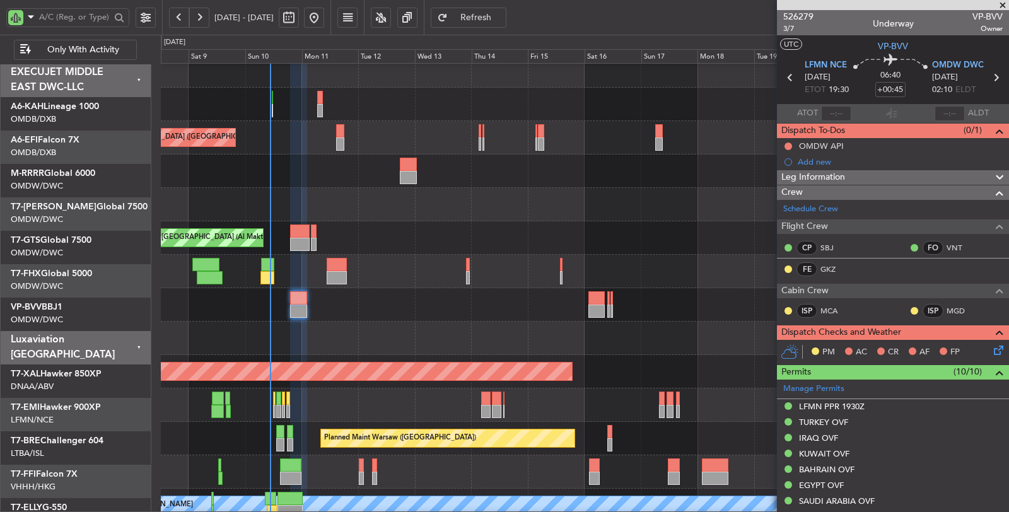
scroll to position [9, 0]
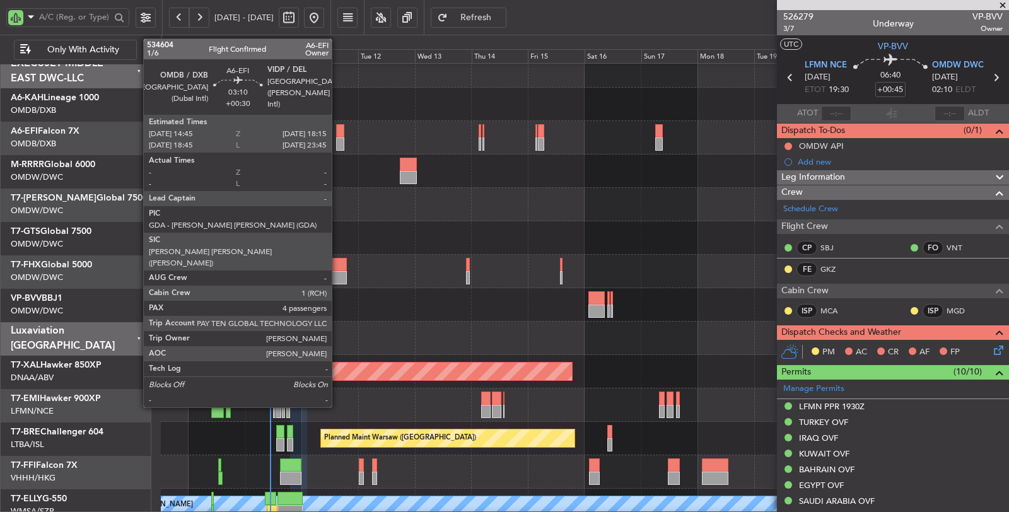
click at [338, 144] on div at bounding box center [340, 144] width 9 height 13
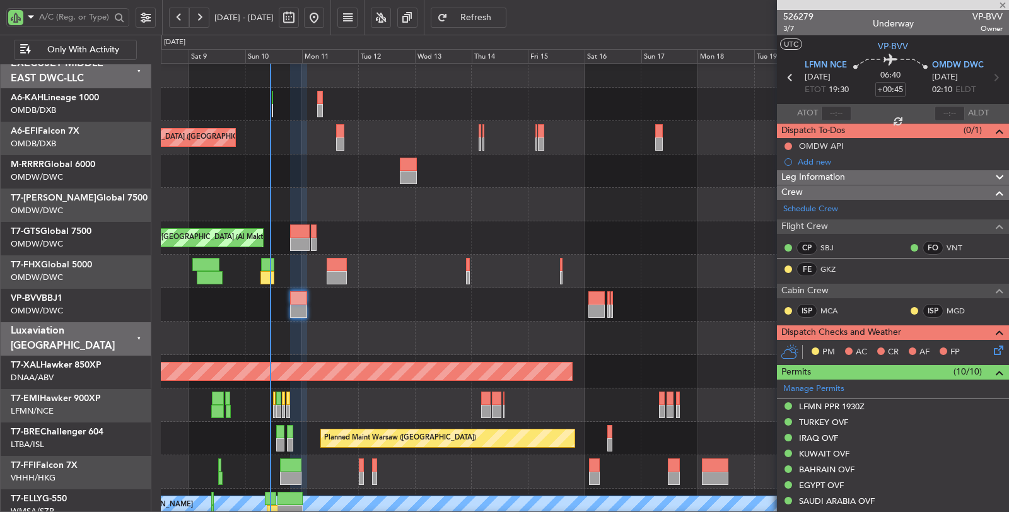
type input "+00:30"
type input "4"
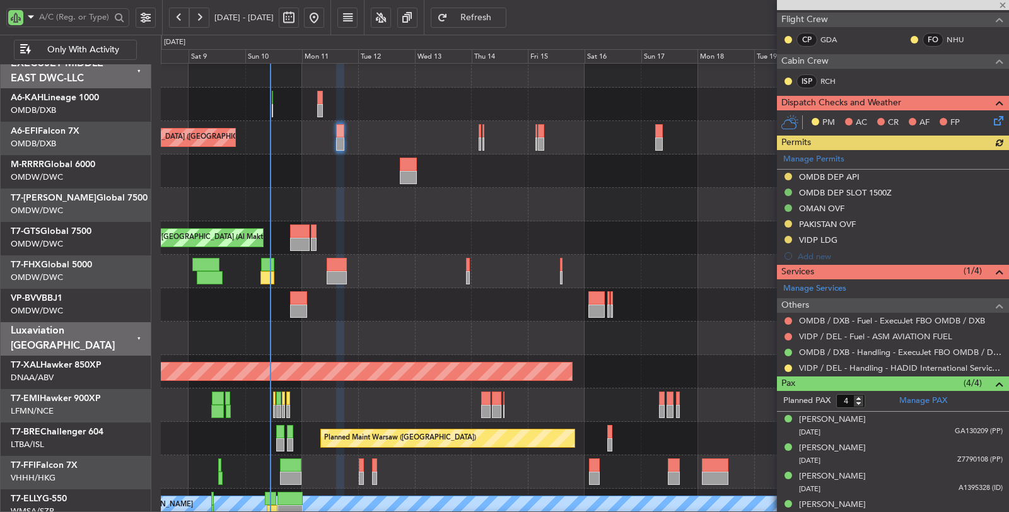
scroll to position [247, 0]
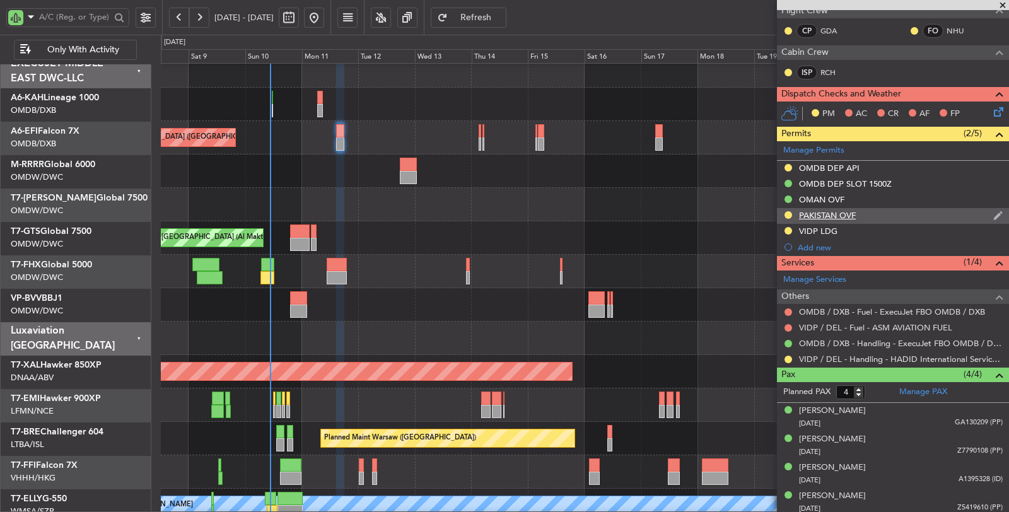
click at [829, 213] on div "PAKISTAN OVF" at bounding box center [827, 215] width 57 height 11
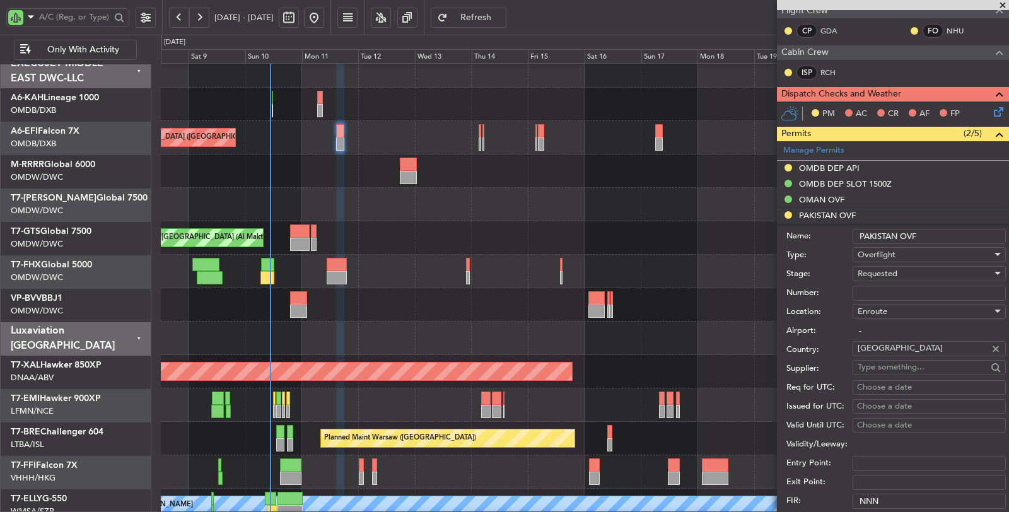
click at [882, 270] on span "Requested" at bounding box center [878, 273] width 40 height 11
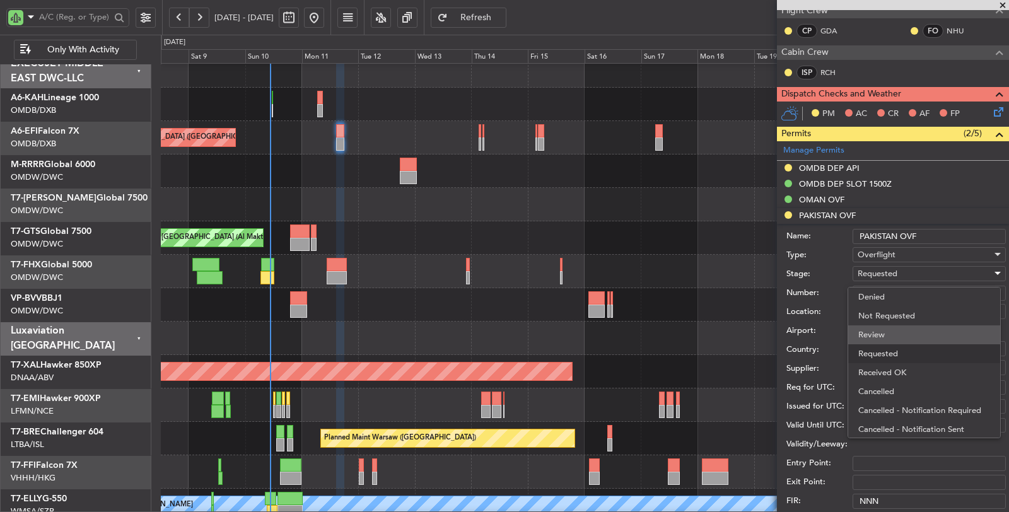
scroll to position [5, 0]
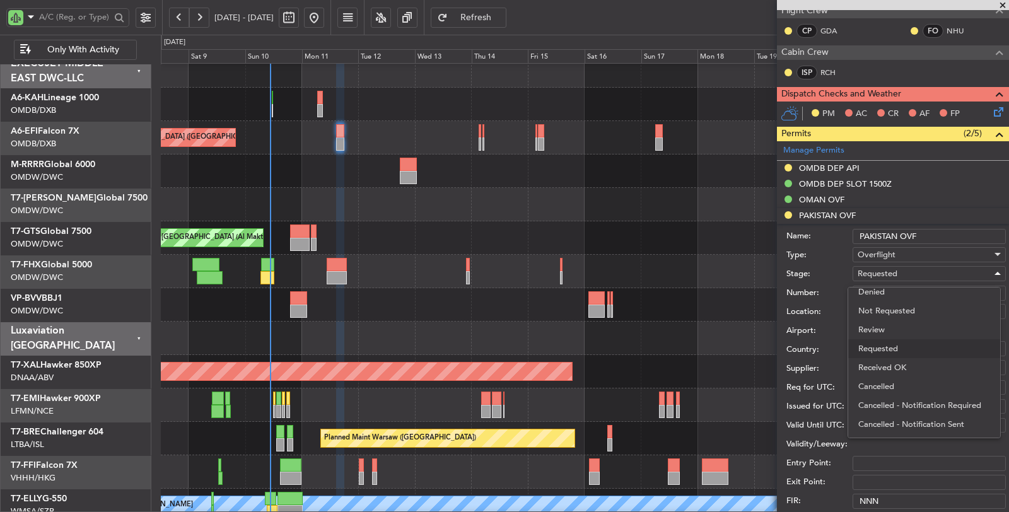
click at [898, 367] on span "Received OK" at bounding box center [925, 367] width 132 height 19
click at [892, 286] on input "Number:" at bounding box center [929, 293] width 153 height 15
paste input "NS-2508-0233"
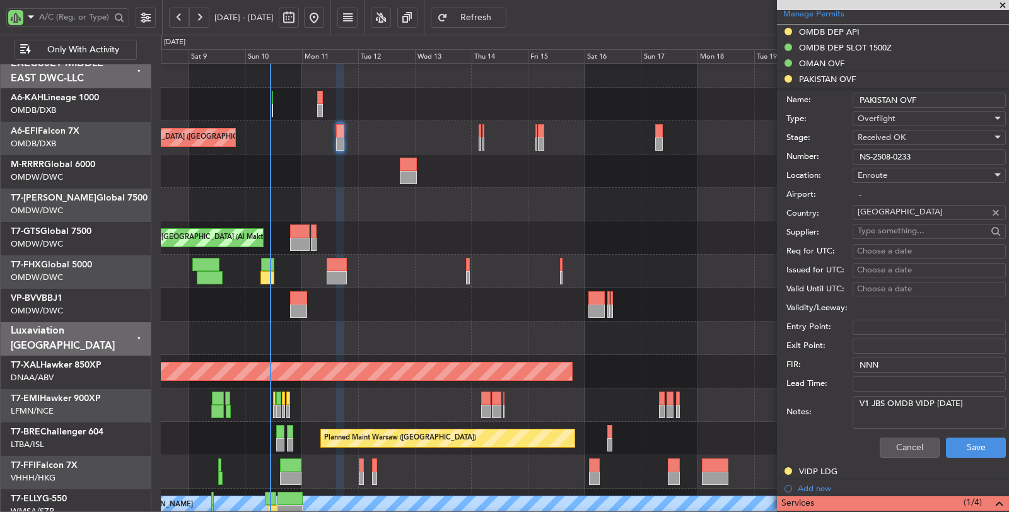
scroll to position [387, 0]
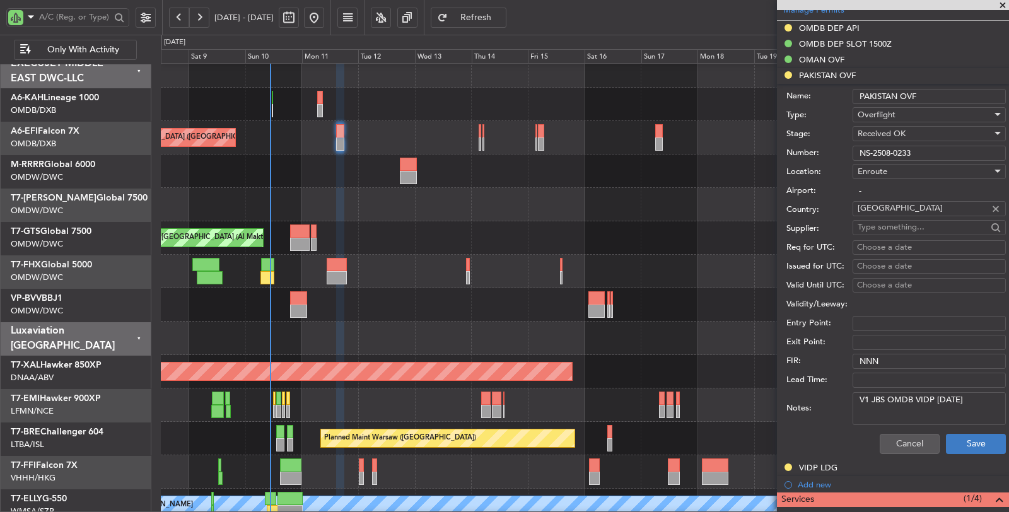
type input "NS-2508-0233"
click at [972, 443] on button "Save" at bounding box center [976, 444] width 60 height 20
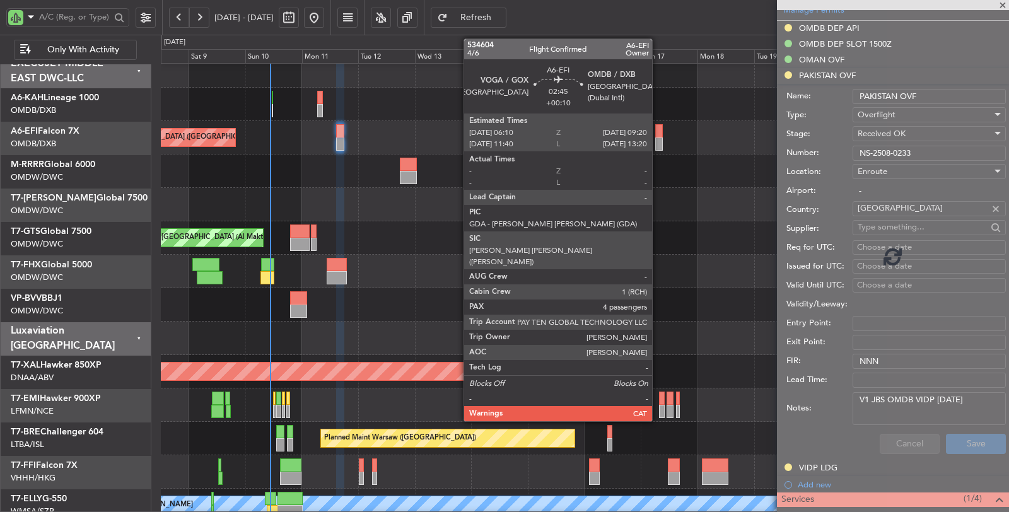
click at [659, 145] on div at bounding box center [659, 144] width 8 height 13
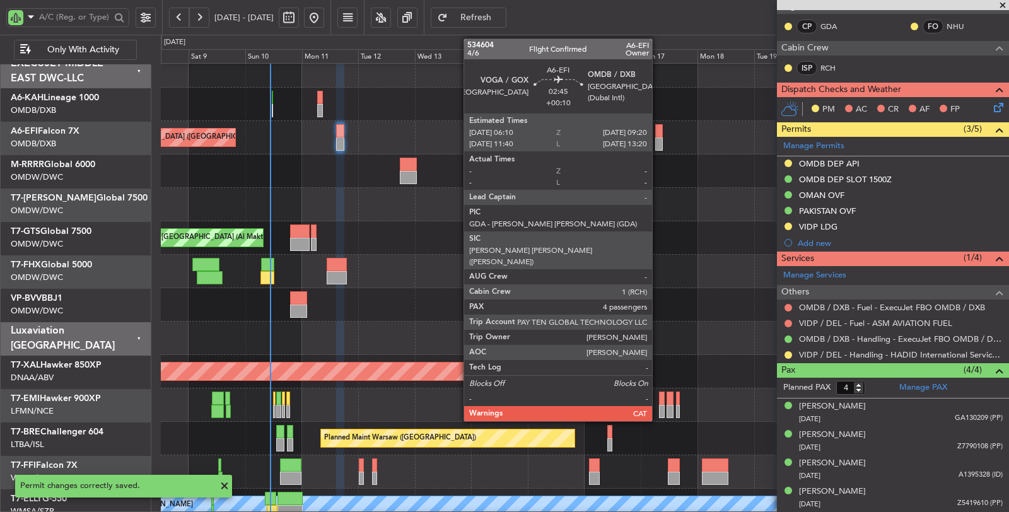
scroll to position [247, 0]
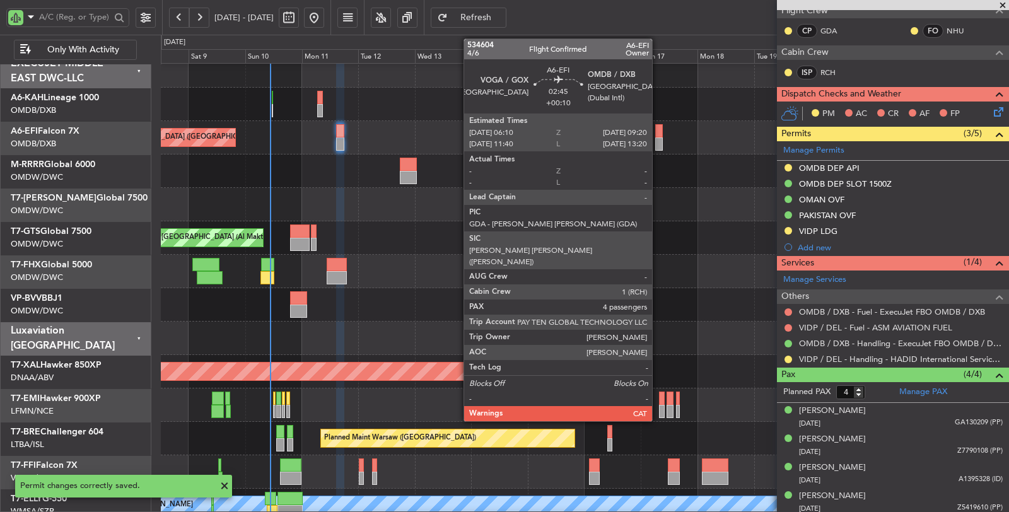
click at [659, 145] on div at bounding box center [659, 144] width 8 height 13
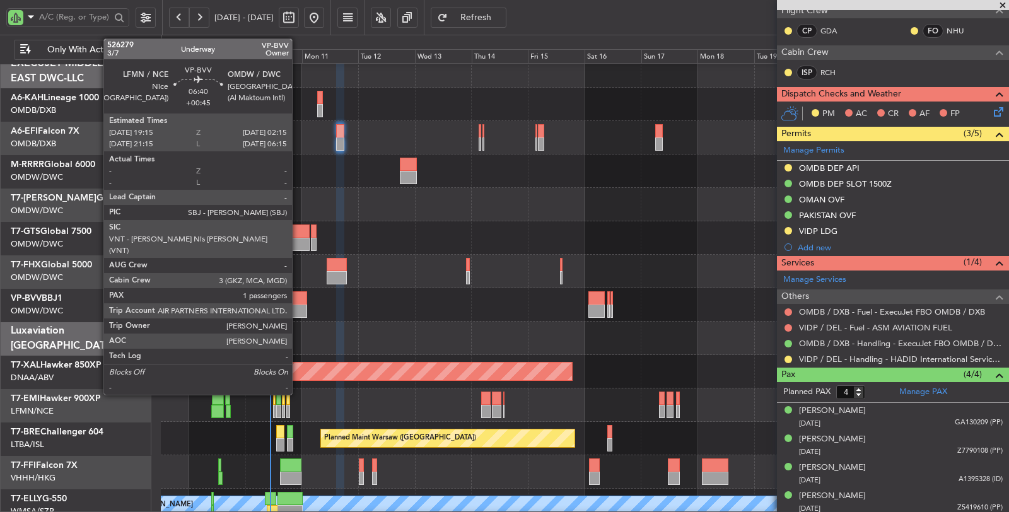
click at [298, 301] on div at bounding box center [298, 297] width 17 height 13
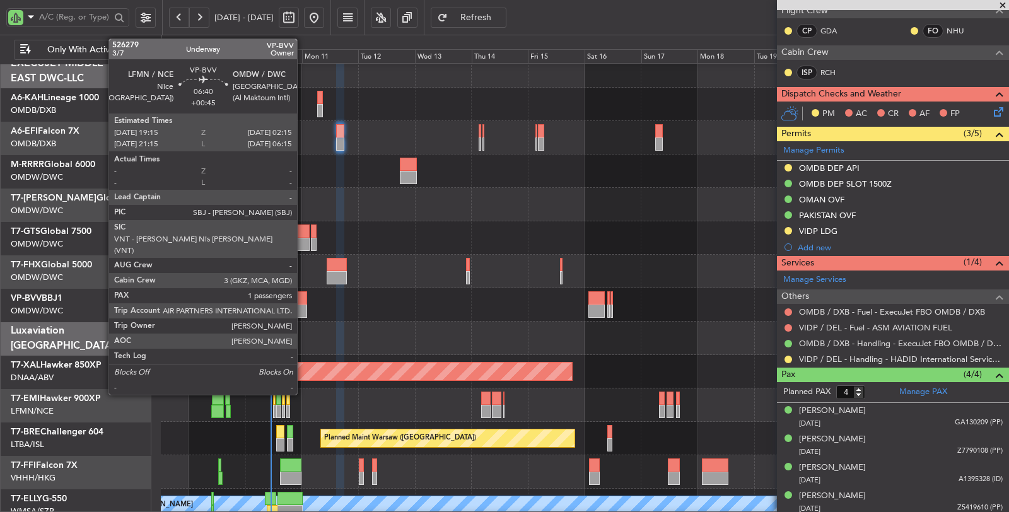
click at [303, 310] on div at bounding box center [298, 311] width 17 height 13
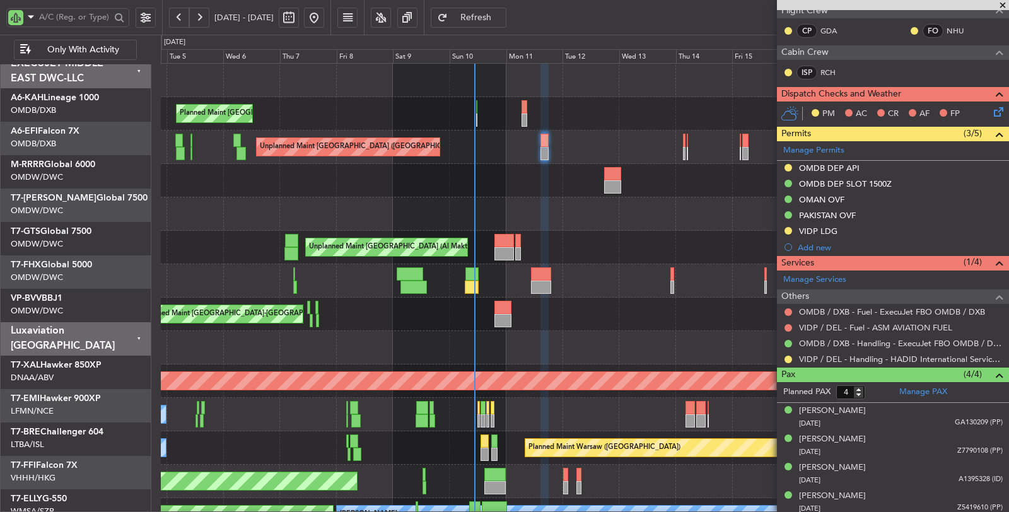
scroll to position [0, 0]
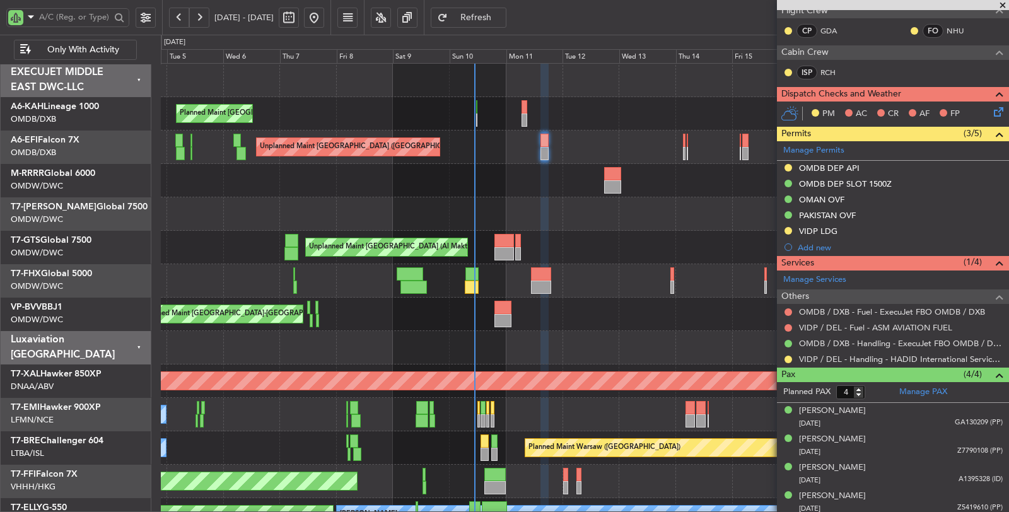
click at [503, 192] on div at bounding box center [585, 180] width 848 height 33
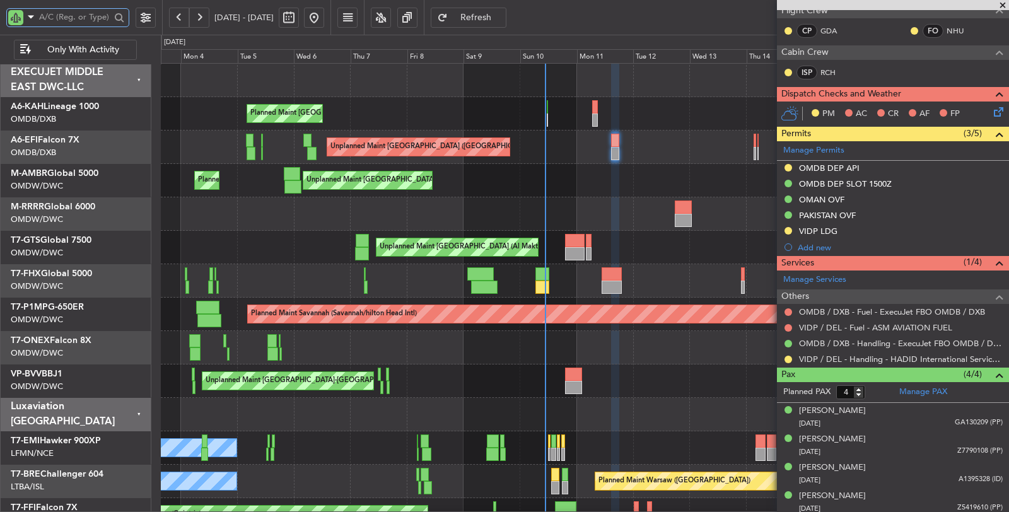
click at [106, 18] on input "text" at bounding box center [74, 17] width 71 height 19
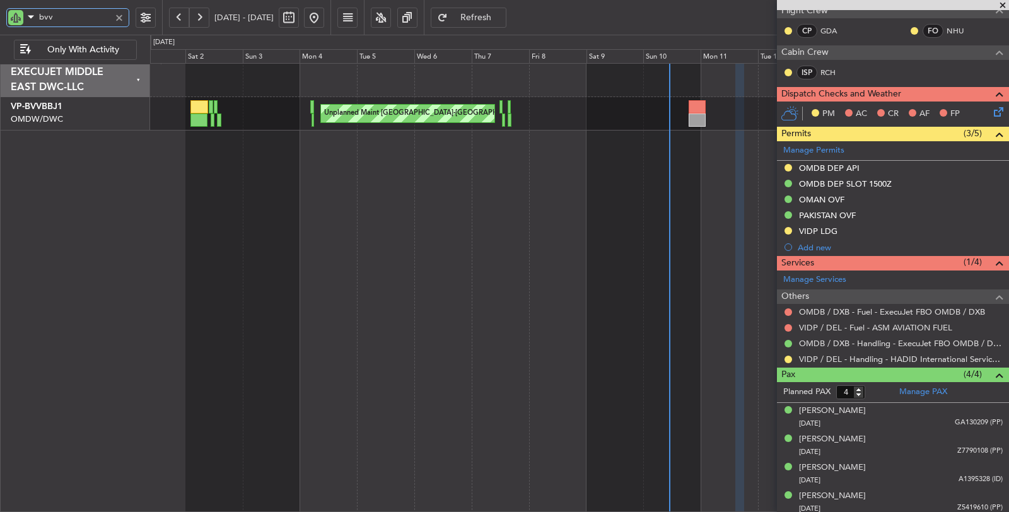
click at [570, 185] on div "Unplanned Maint [GEOGRAPHIC_DATA]-[GEOGRAPHIC_DATA]" at bounding box center [580, 288] width 860 height 450
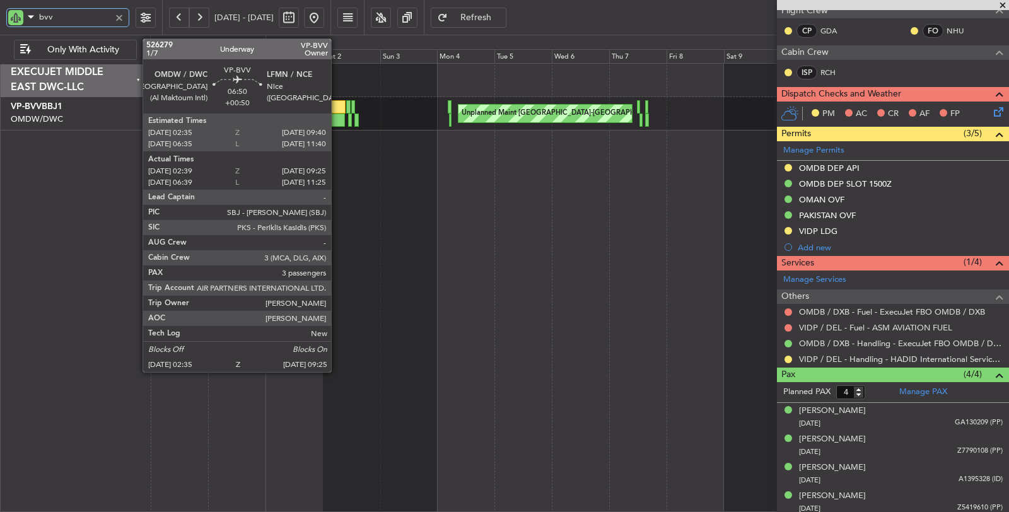
click at [337, 117] on div at bounding box center [336, 120] width 16 height 13
type input "bvv"
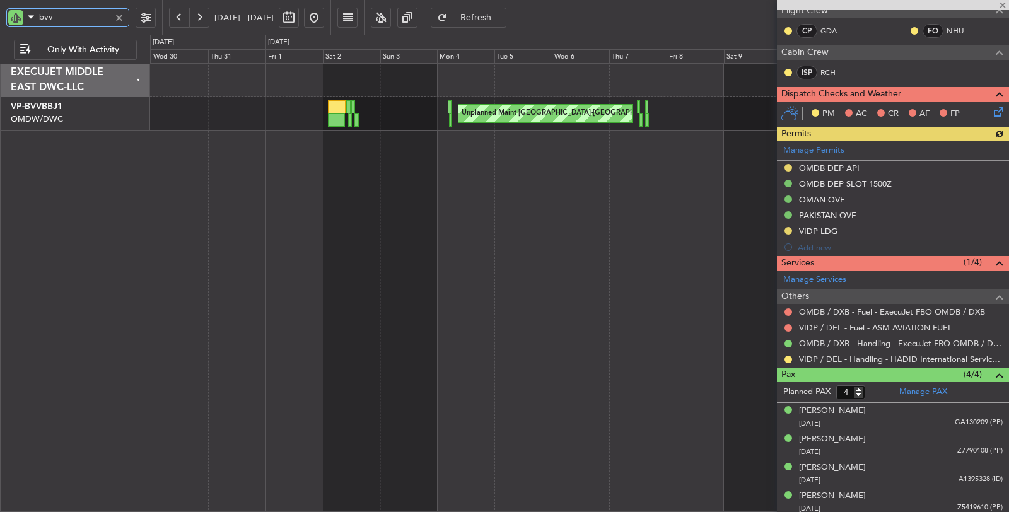
click at [54, 106] on link "VP-BVV BBJ1" at bounding box center [37, 106] width 52 height 9
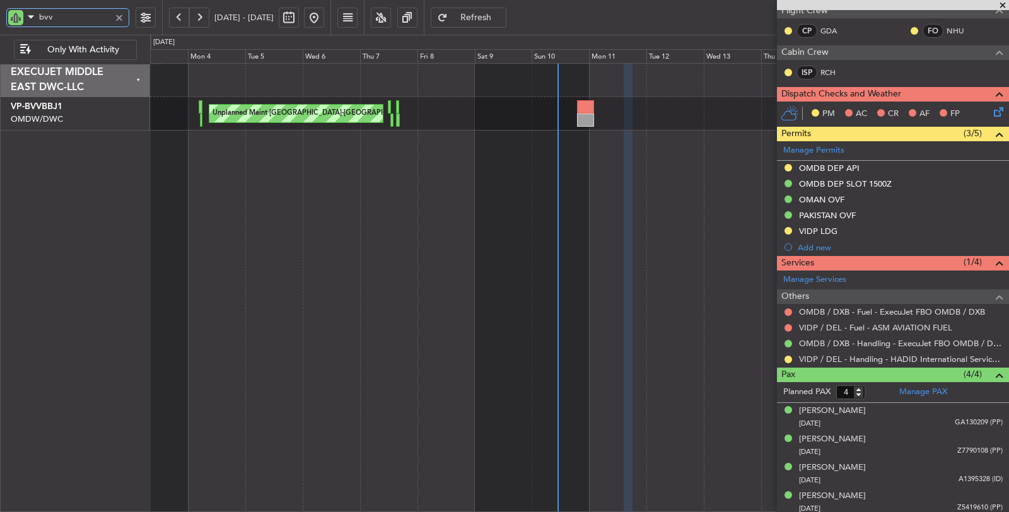
click at [248, 151] on div "Unplanned Maint [GEOGRAPHIC_DATA]-[GEOGRAPHIC_DATA]" at bounding box center [580, 288] width 860 height 450
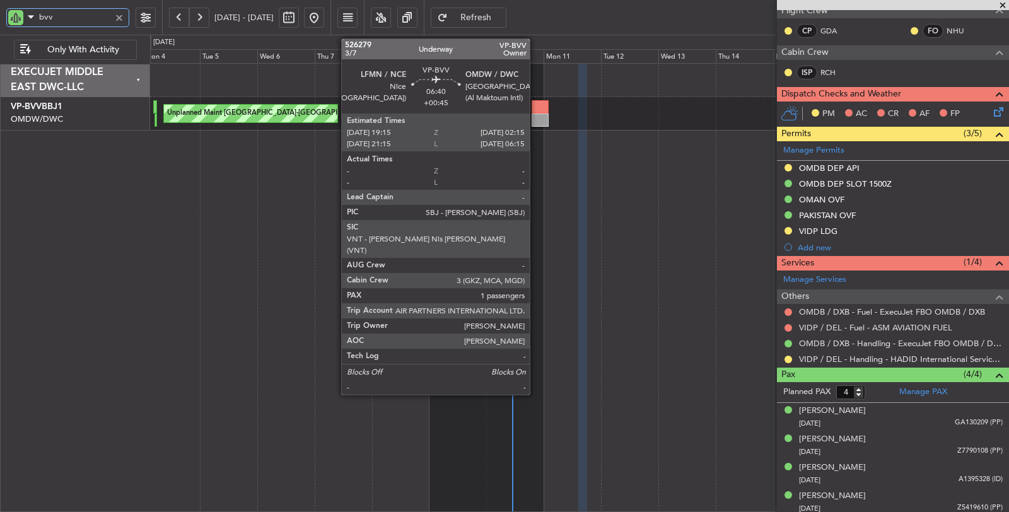
click at [536, 114] on div at bounding box center [540, 120] width 17 height 13
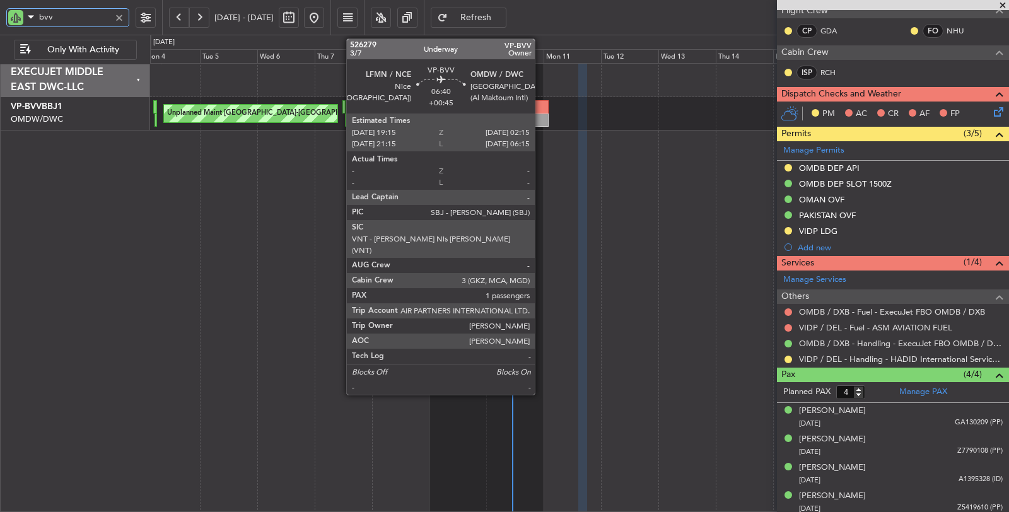
click at [541, 110] on div at bounding box center [540, 106] width 17 height 13
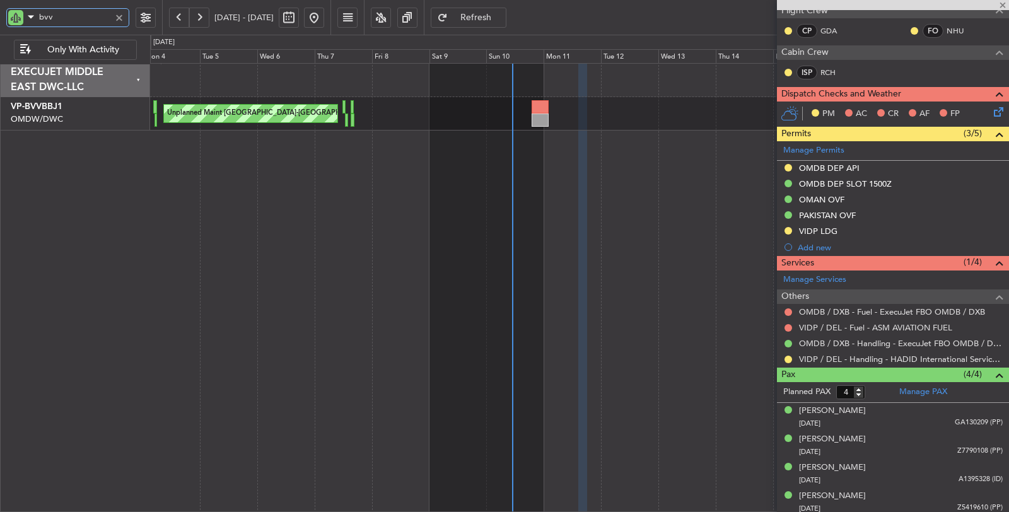
type input "+00:45"
type input "1"
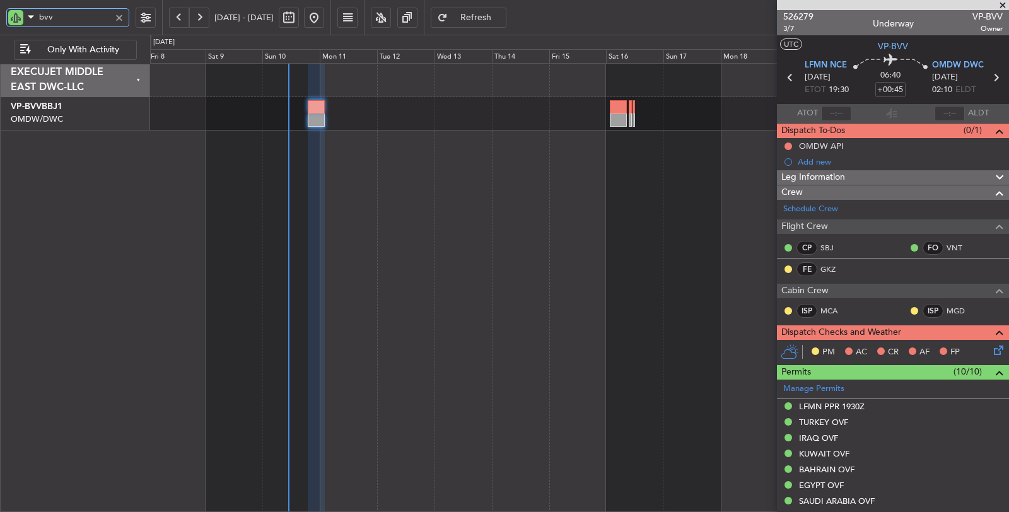
click at [341, 175] on div "Unplanned Maint [GEOGRAPHIC_DATA]-[GEOGRAPHIC_DATA]" at bounding box center [580, 288] width 860 height 450
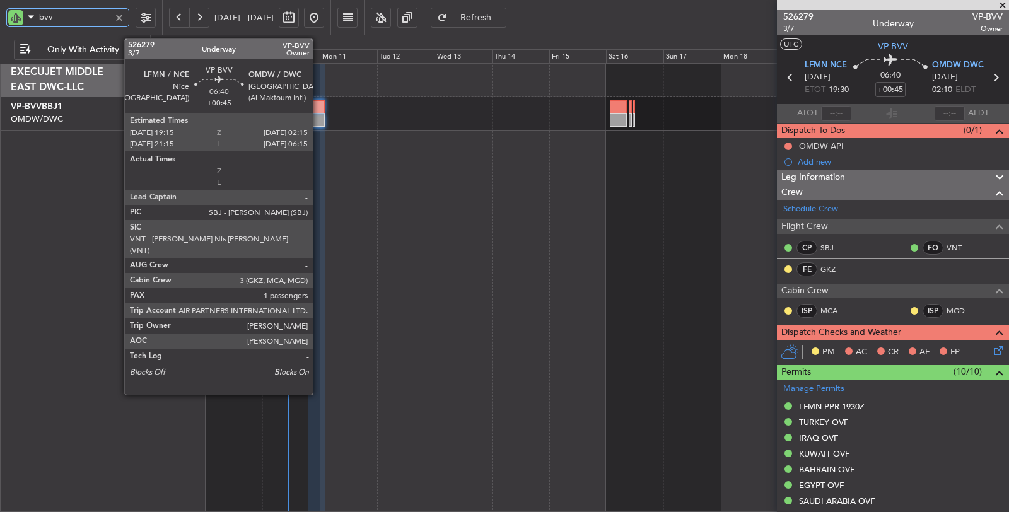
click at [319, 114] on div at bounding box center [316, 120] width 17 height 13
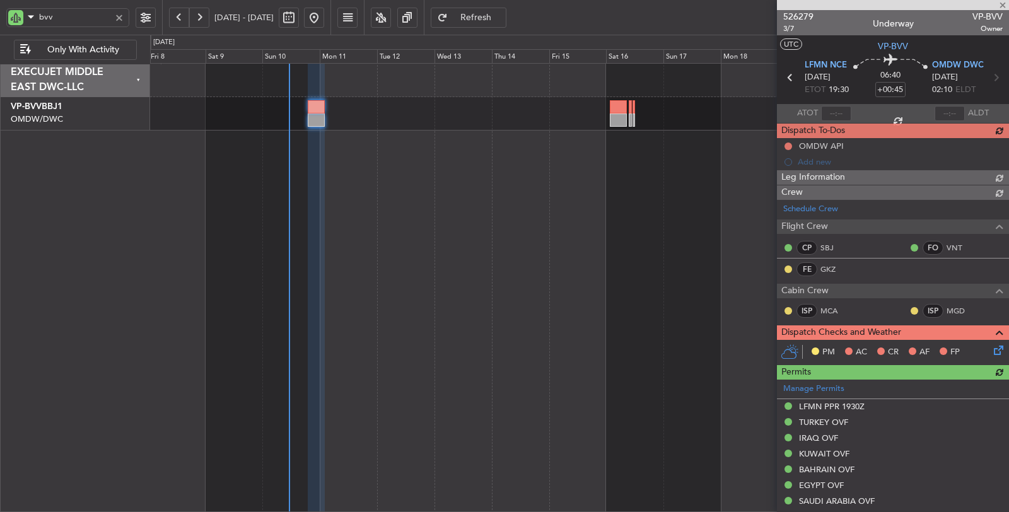
click at [117, 21] on div at bounding box center [119, 18] width 14 height 14
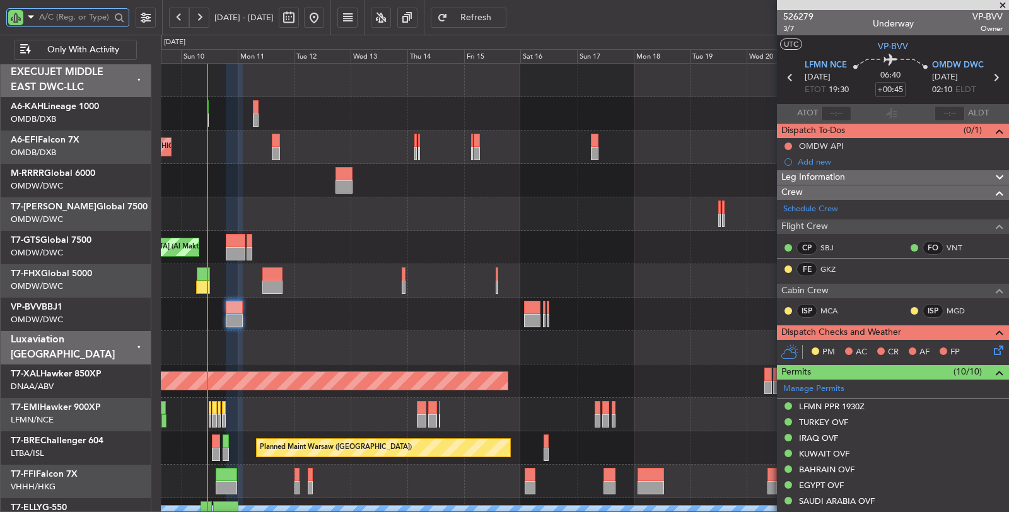
click at [481, 254] on div "Unplanned Maint [GEOGRAPHIC_DATA] (Al Maktoum Intl)" at bounding box center [585, 247] width 848 height 33
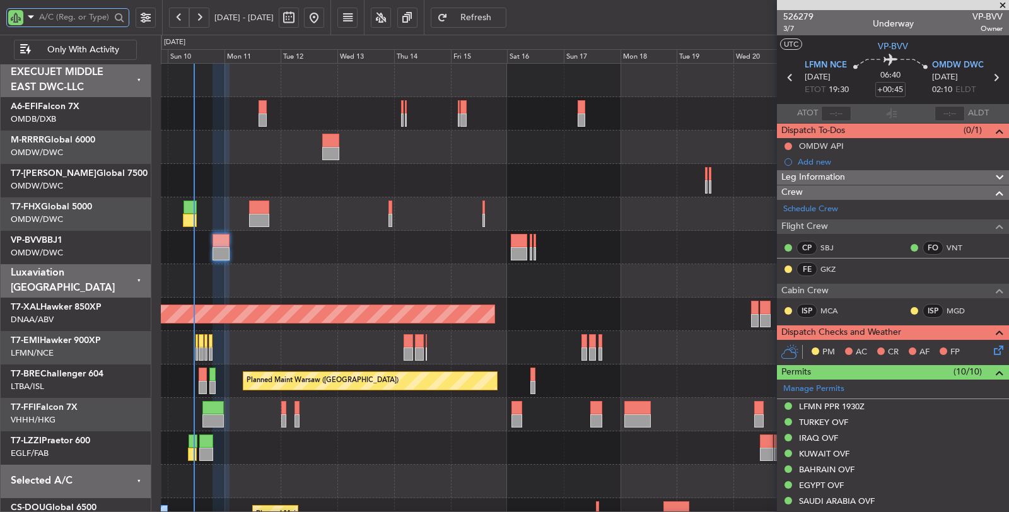
click at [510, 274] on div at bounding box center [585, 280] width 848 height 33
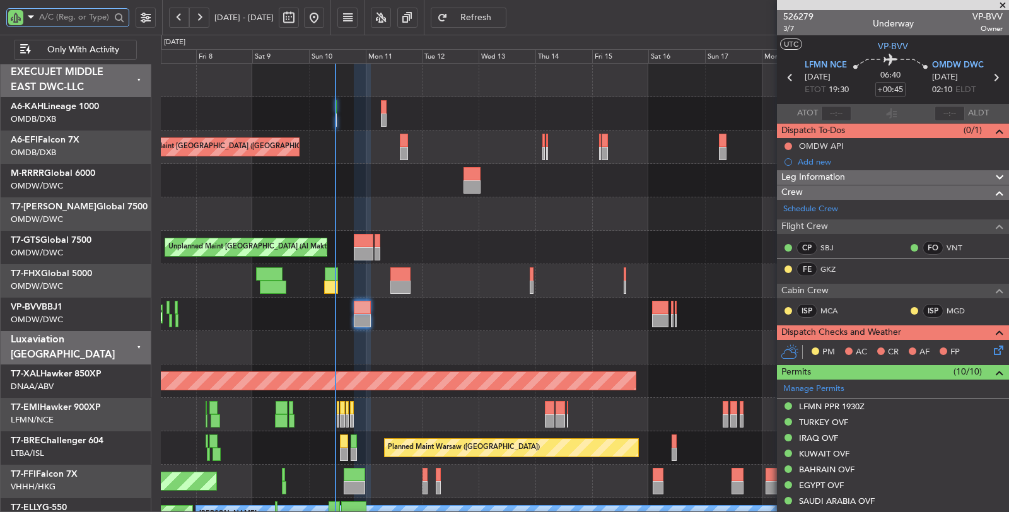
click at [55, 19] on input "text" at bounding box center [74, 17] width 71 height 19
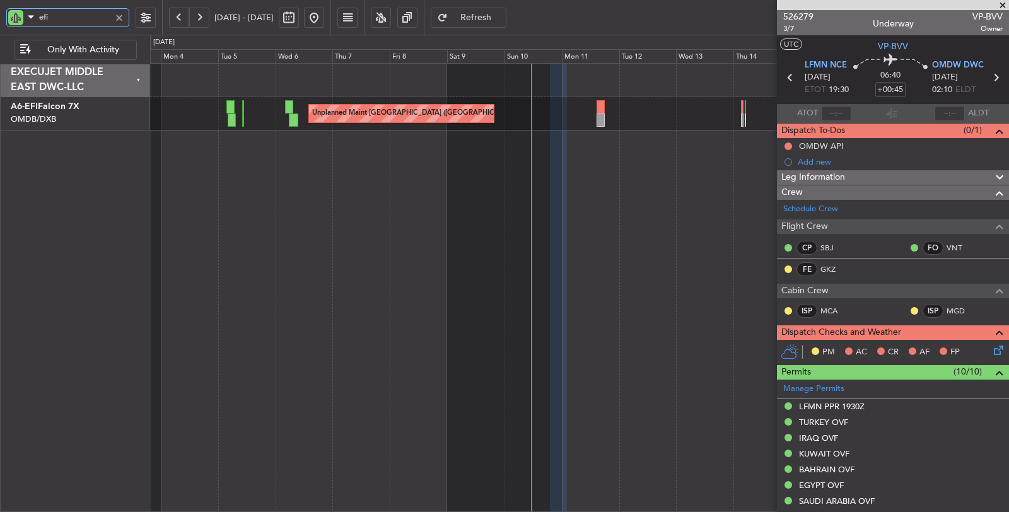
click at [544, 172] on div "Unplanned Maint [GEOGRAPHIC_DATA] ([GEOGRAPHIC_DATA] Intl) Unplanned Maint [GEO…" at bounding box center [580, 288] width 860 height 450
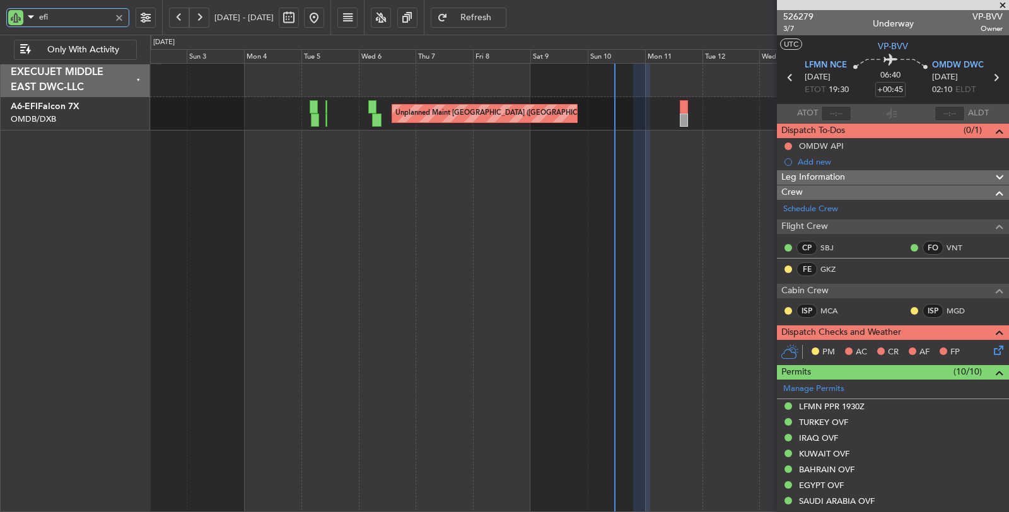
type input "efi"
click at [432, 324] on div "Unplanned Maint [GEOGRAPHIC_DATA] ([GEOGRAPHIC_DATA] Intl) Unplanned Maint [GEO…" at bounding box center [580, 288] width 860 height 450
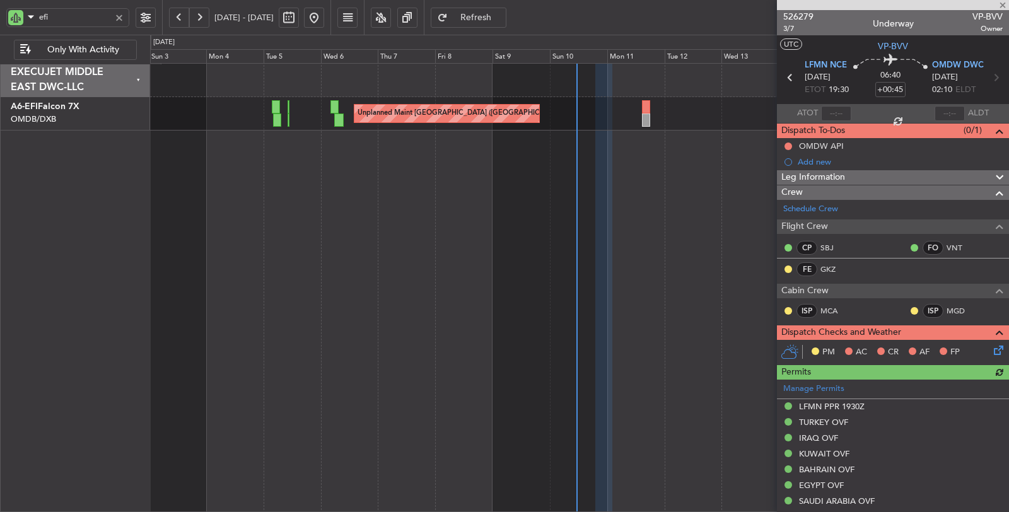
click at [118, 16] on div at bounding box center [119, 18] width 14 height 14
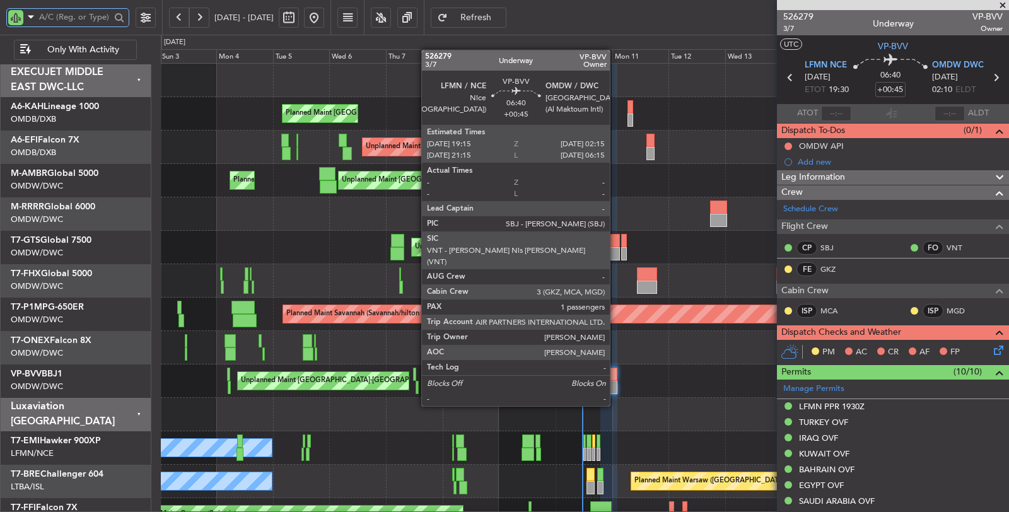
click at [616, 382] on div at bounding box center [609, 387] width 17 height 13
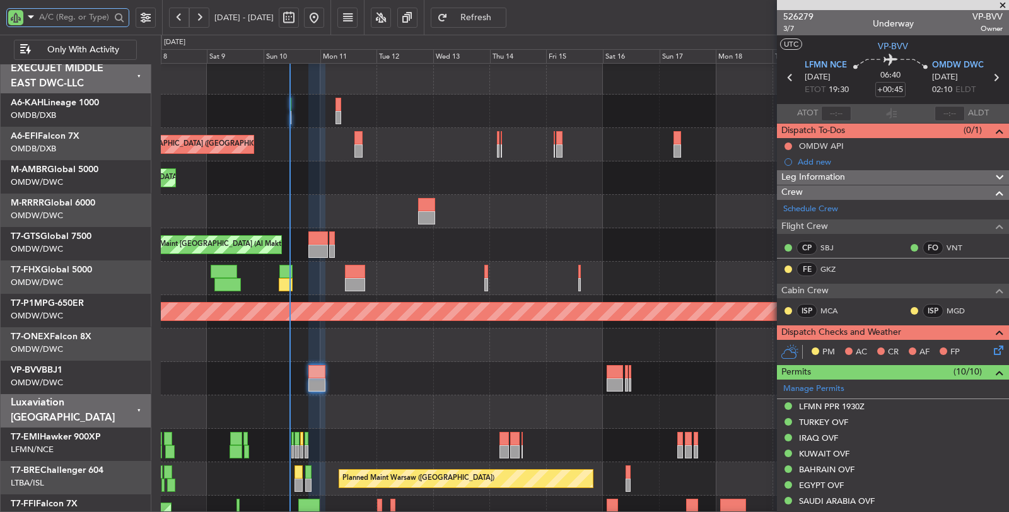
scroll to position [1, 0]
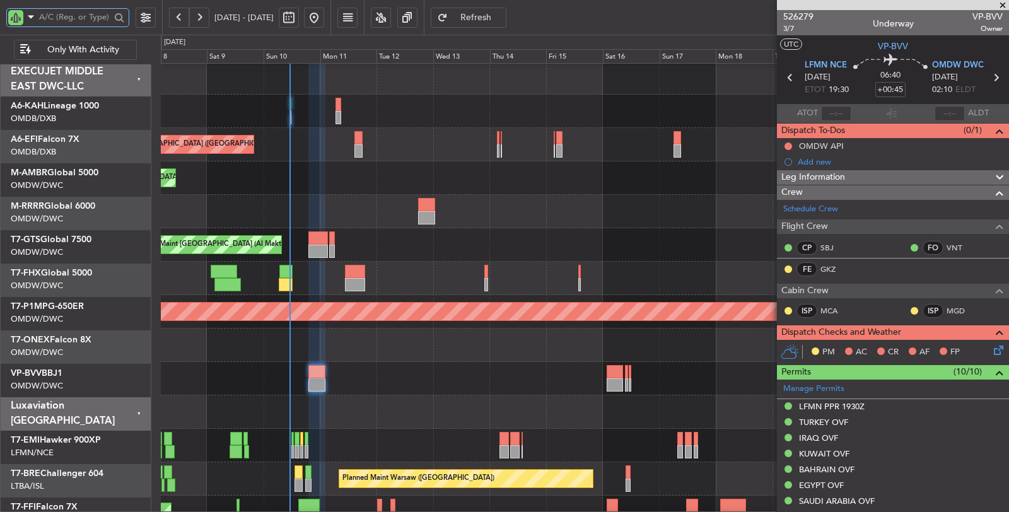
click at [345, 214] on div at bounding box center [585, 211] width 848 height 33
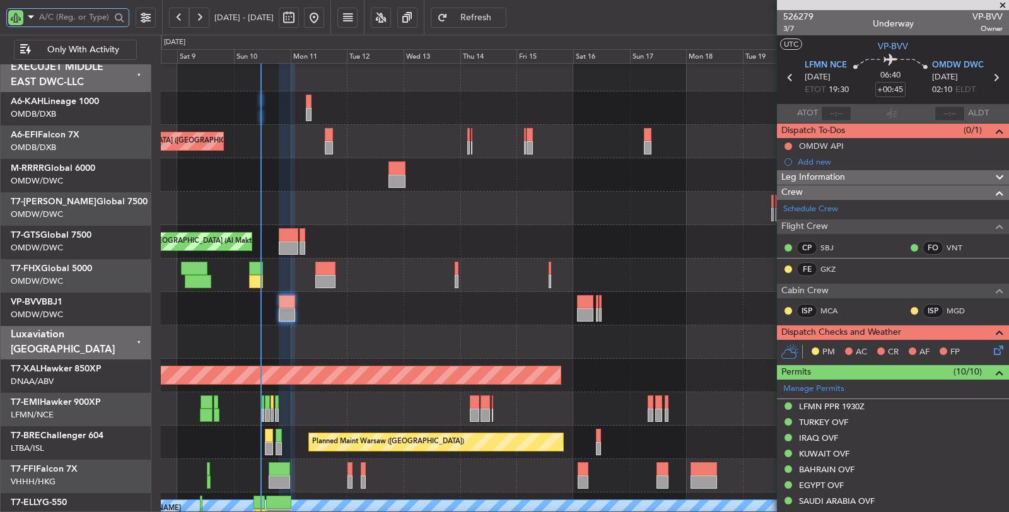
scroll to position [6, 0]
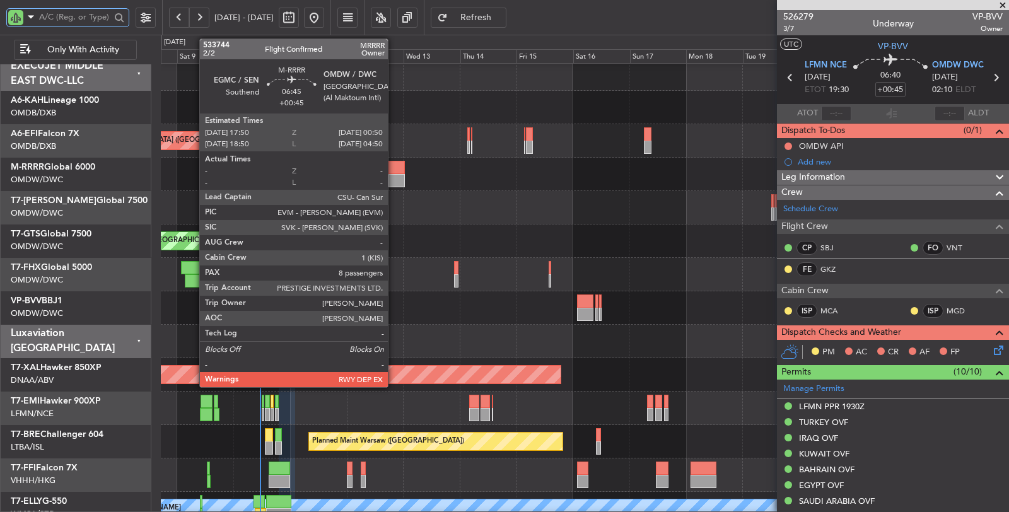
click at [394, 172] on div at bounding box center [397, 167] width 17 height 13
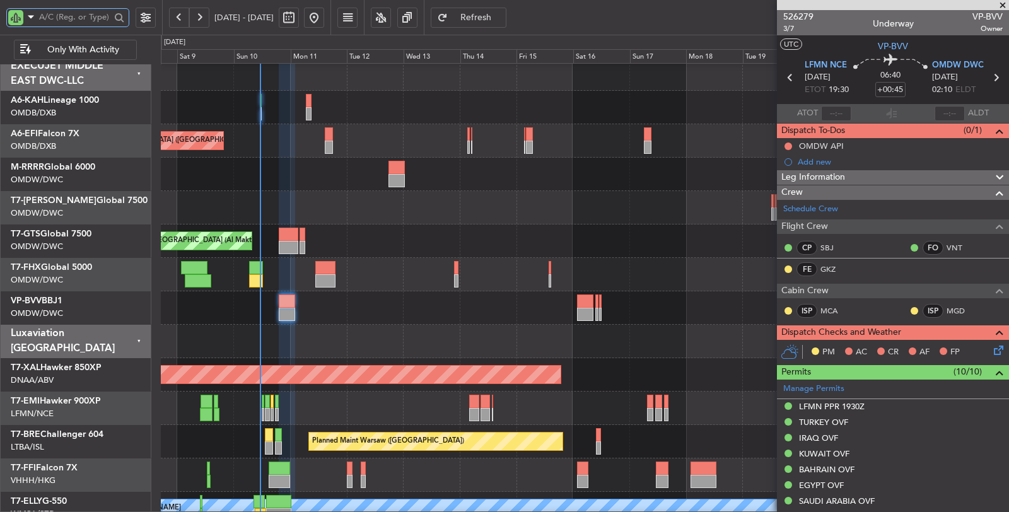
click at [352, 237] on div "Unplanned Maint [GEOGRAPHIC_DATA] (Al Maktoum Intl)" at bounding box center [585, 241] width 848 height 33
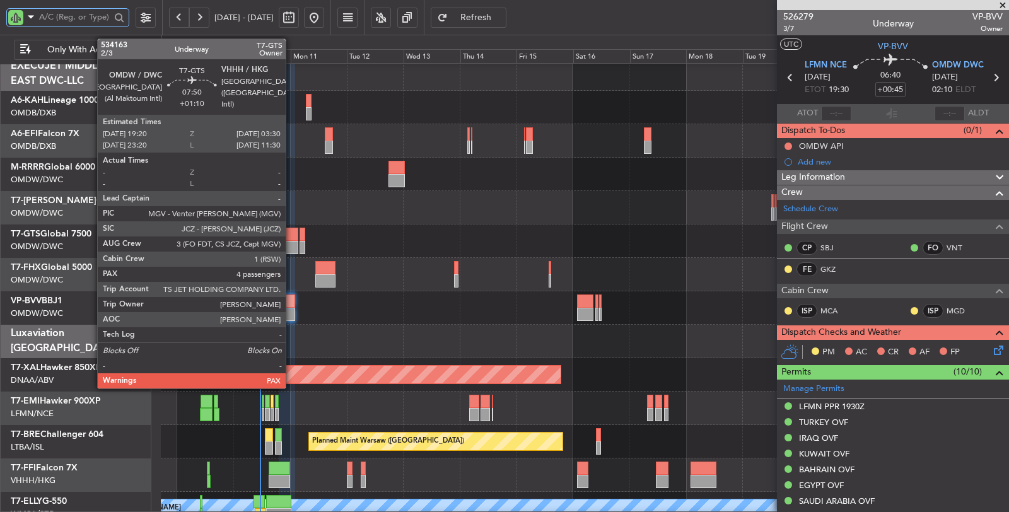
click at [292, 247] on div at bounding box center [289, 247] width 20 height 13
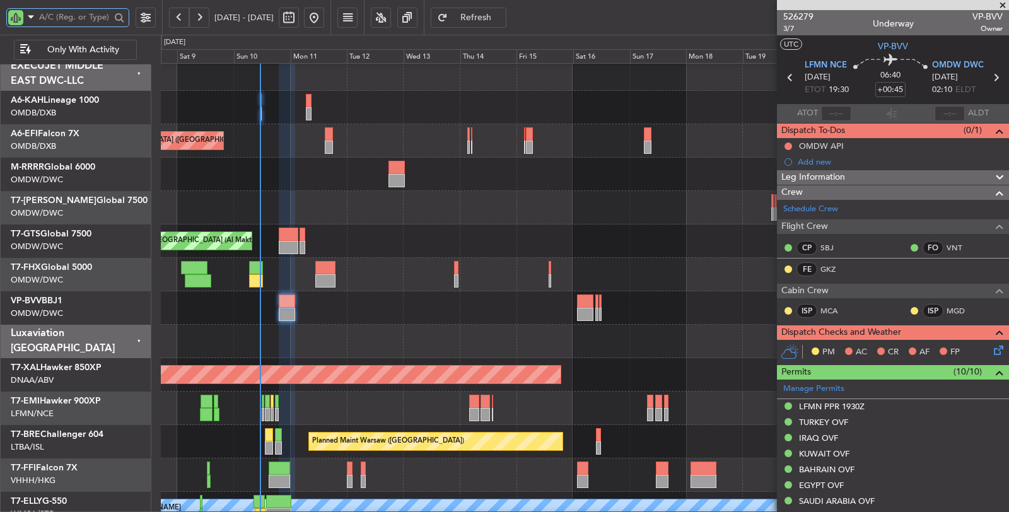
click at [316, 160] on div at bounding box center [585, 174] width 848 height 33
click at [536, 330] on div at bounding box center [585, 341] width 848 height 33
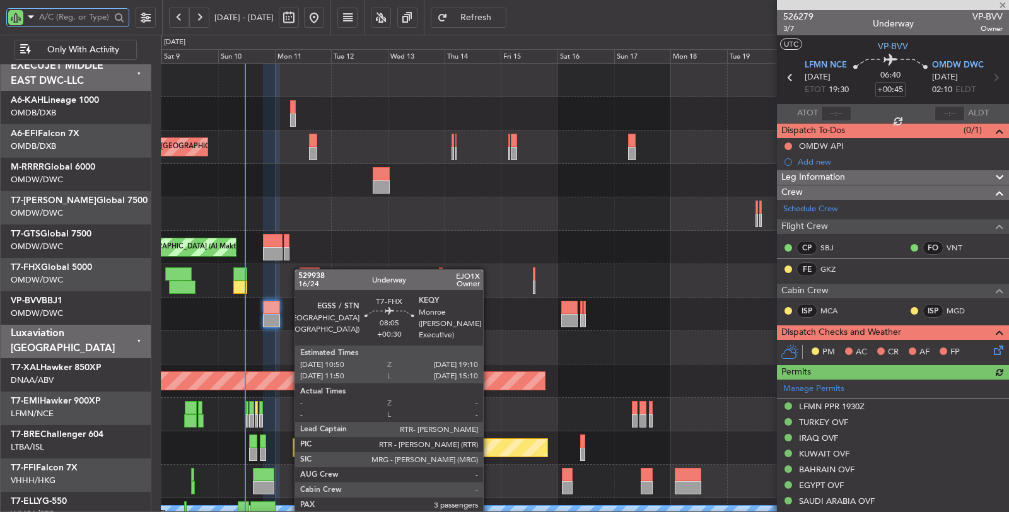
scroll to position [0, 0]
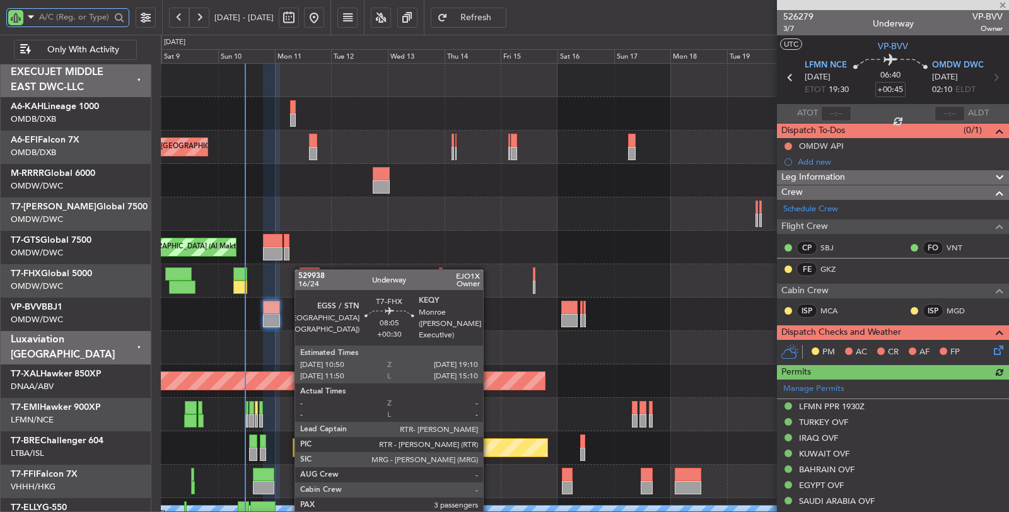
click at [301, 273] on div "Planned Maint [GEOGRAPHIC_DATA] ([GEOGRAPHIC_DATA]) Unplanned Maint [GEOGRAPHIC…" at bounding box center [585, 365] width 848 height 602
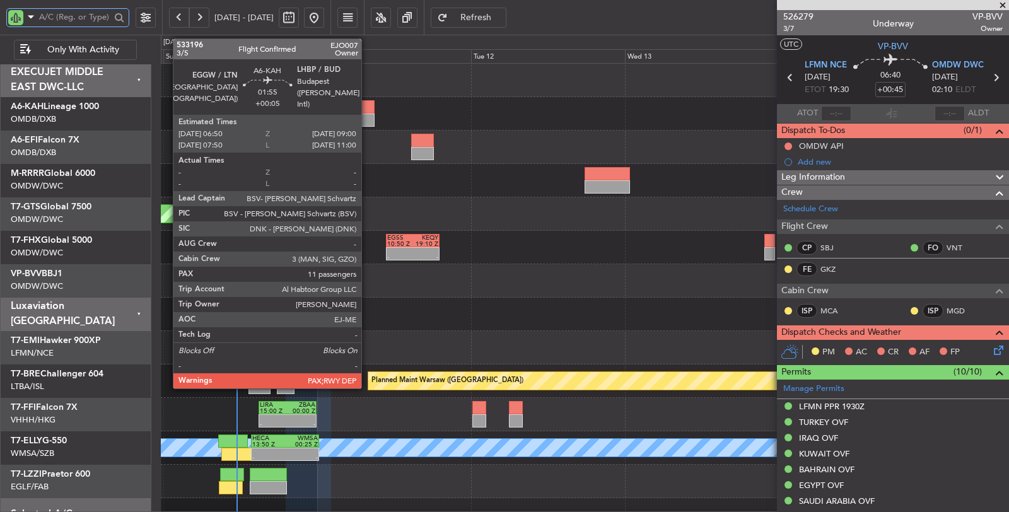
click at [368, 116] on div at bounding box center [367, 120] width 15 height 13
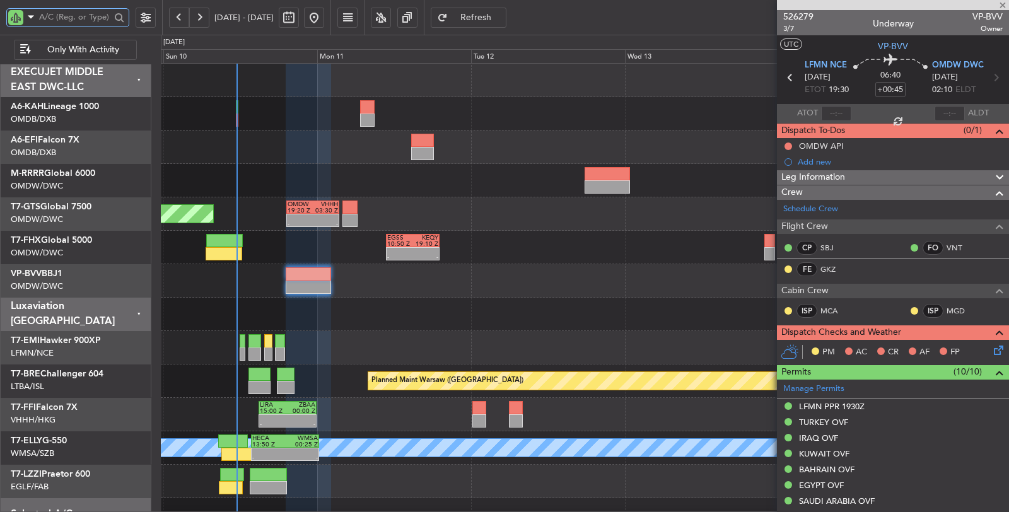
type input "+00:05"
type input "11"
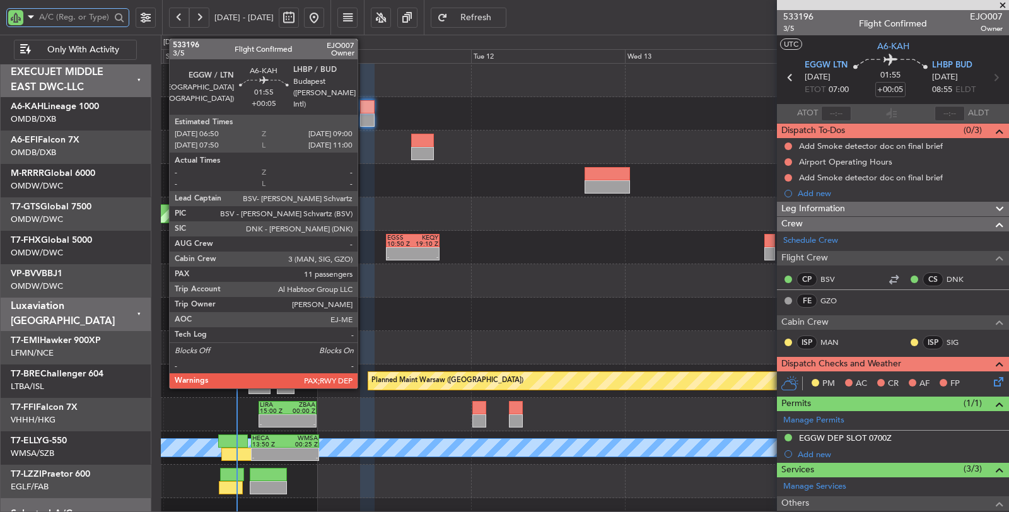
click at [364, 116] on div at bounding box center [367, 120] width 15 height 13
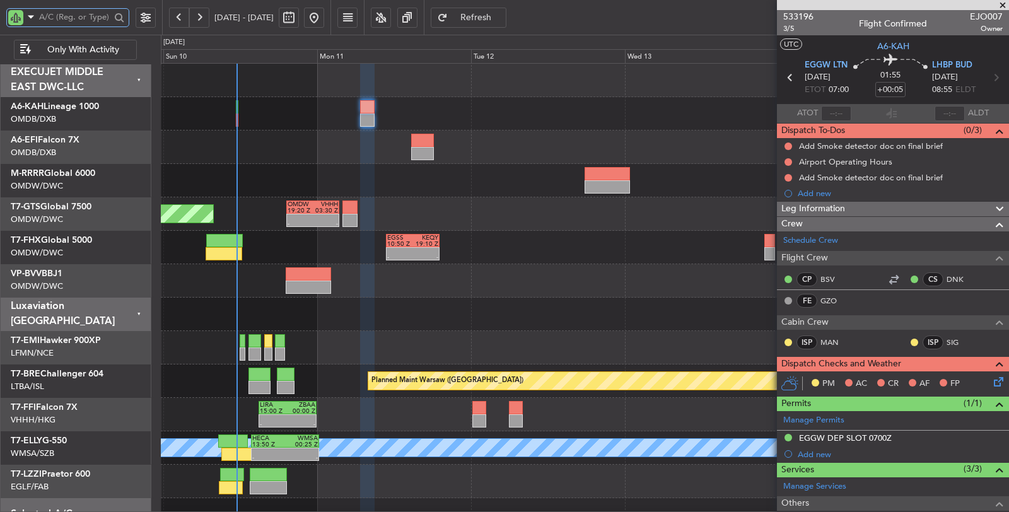
click at [302, 156] on div "Unplanned Maint [GEOGRAPHIC_DATA] ([GEOGRAPHIC_DATA] Intl)" at bounding box center [585, 147] width 848 height 33
click at [358, 155] on div "Unplanned Maint [GEOGRAPHIC_DATA] ([GEOGRAPHIC_DATA] Intl)" at bounding box center [585, 147] width 848 height 33
click at [389, 164] on div at bounding box center [585, 180] width 848 height 33
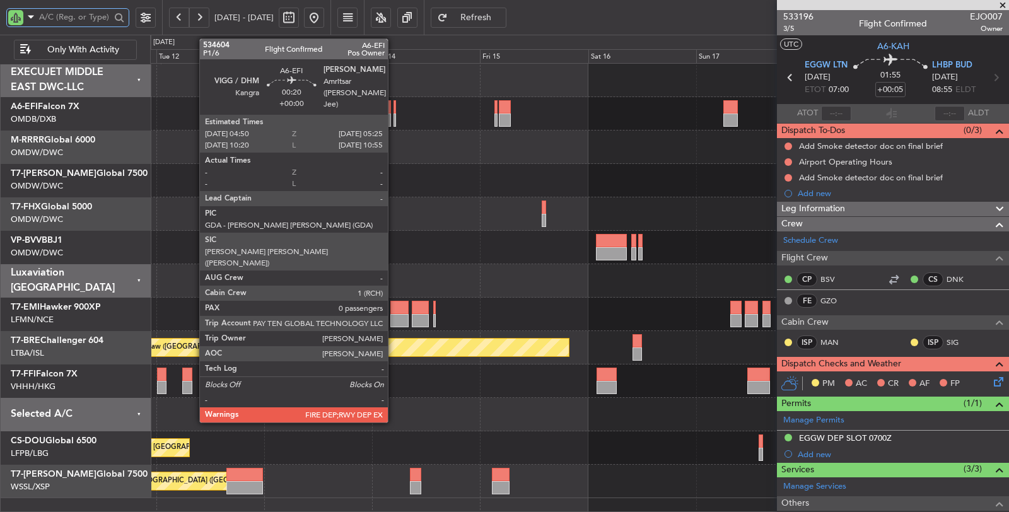
click at [394, 121] on div at bounding box center [395, 120] width 3 height 13
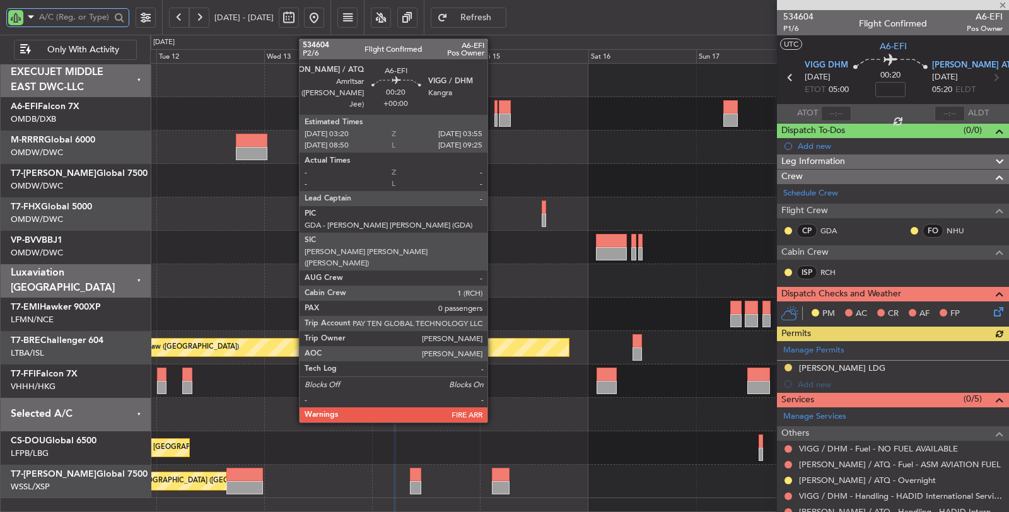
click at [495, 120] on div at bounding box center [496, 120] width 3 height 13
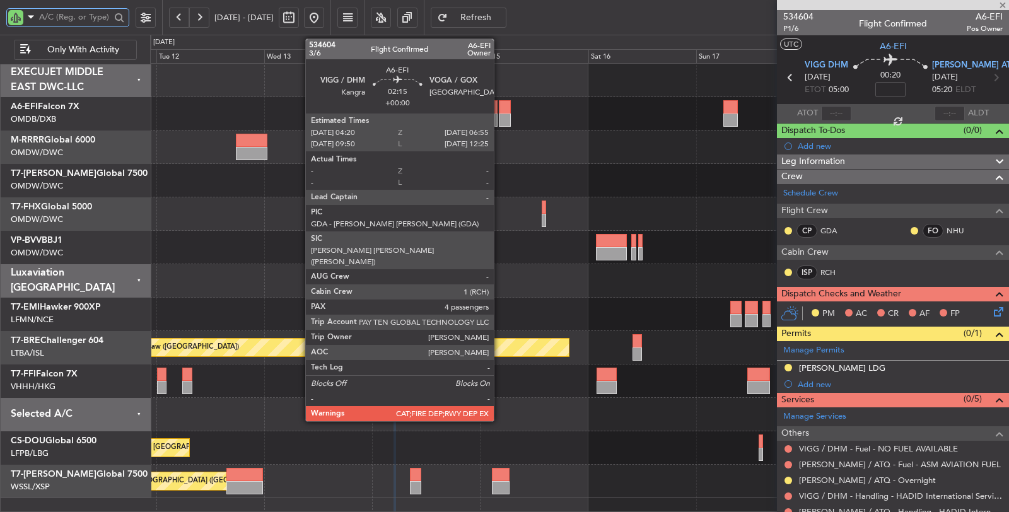
click at [500, 120] on div at bounding box center [505, 120] width 12 height 13
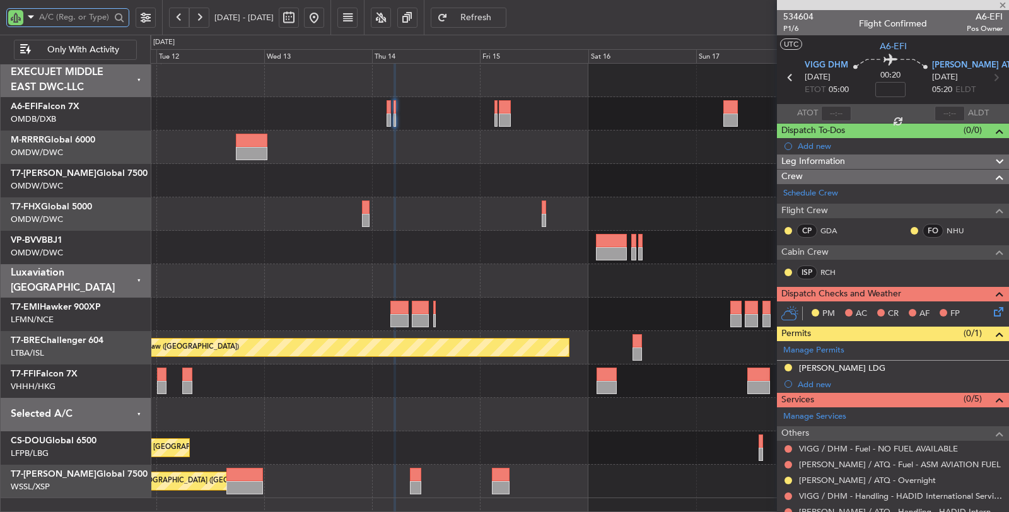
type input "4"
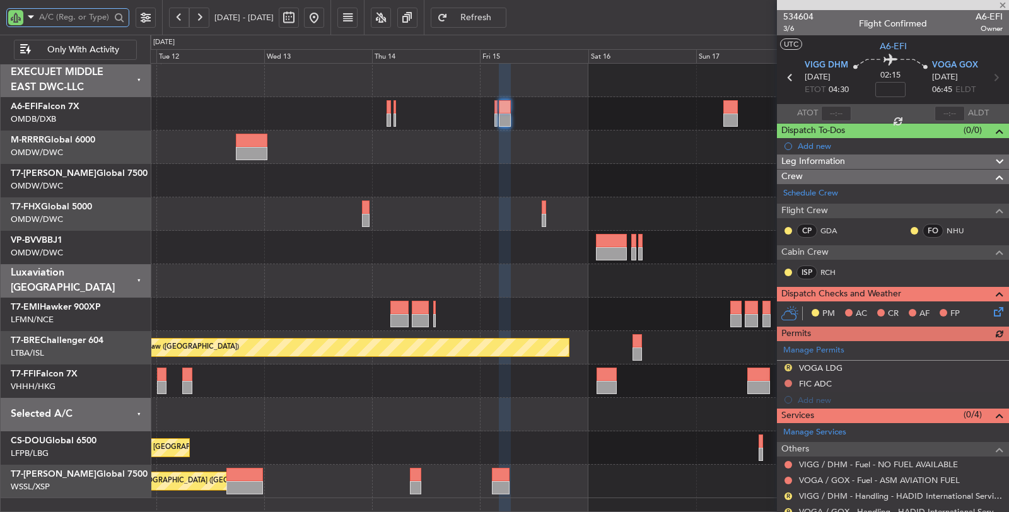
click at [565, 142] on div at bounding box center [579, 147] width 859 height 33
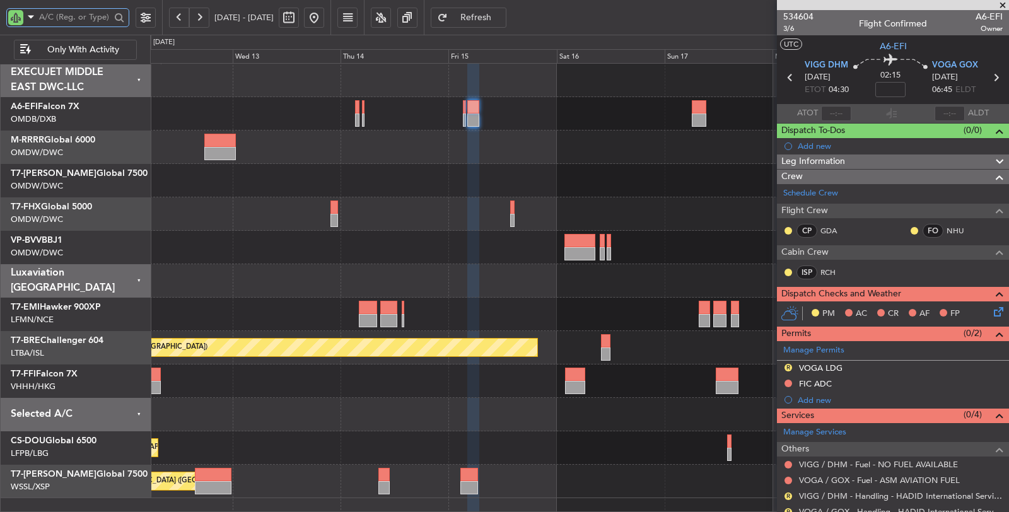
click at [495, 274] on div at bounding box center [579, 280] width 859 height 33
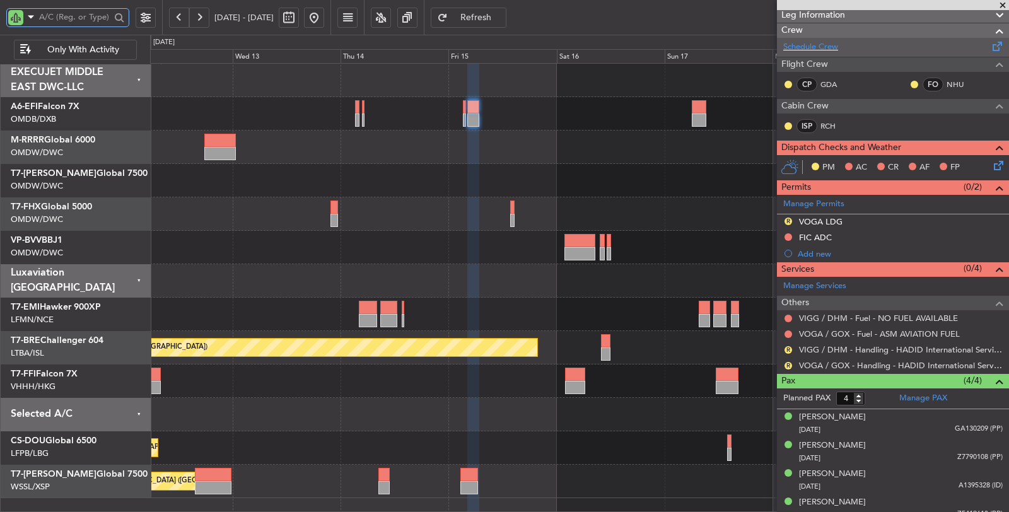
scroll to position [153, 0]
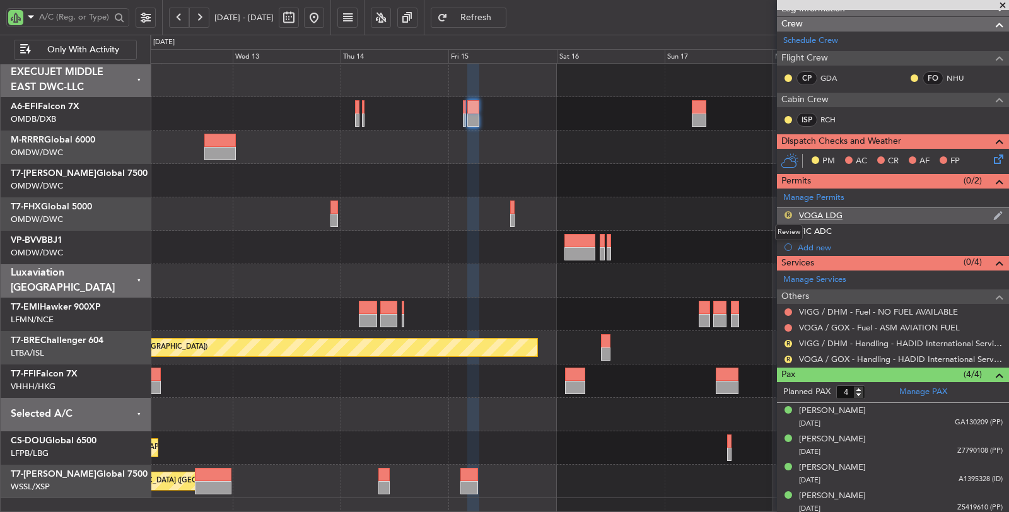
click at [787, 211] on button "R" at bounding box center [789, 215] width 8 height 8
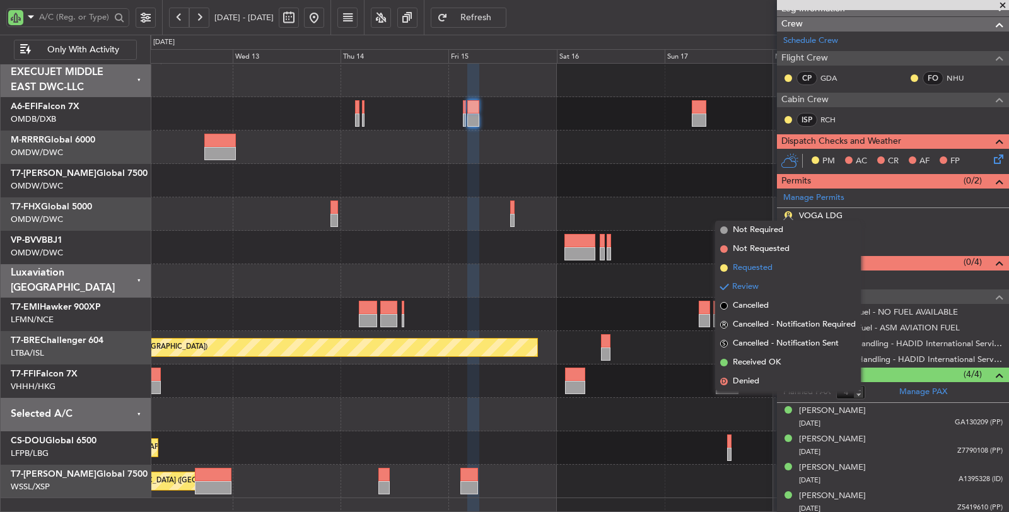
click at [759, 266] on span "Requested" at bounding box center [753, 268] width 40 height 13
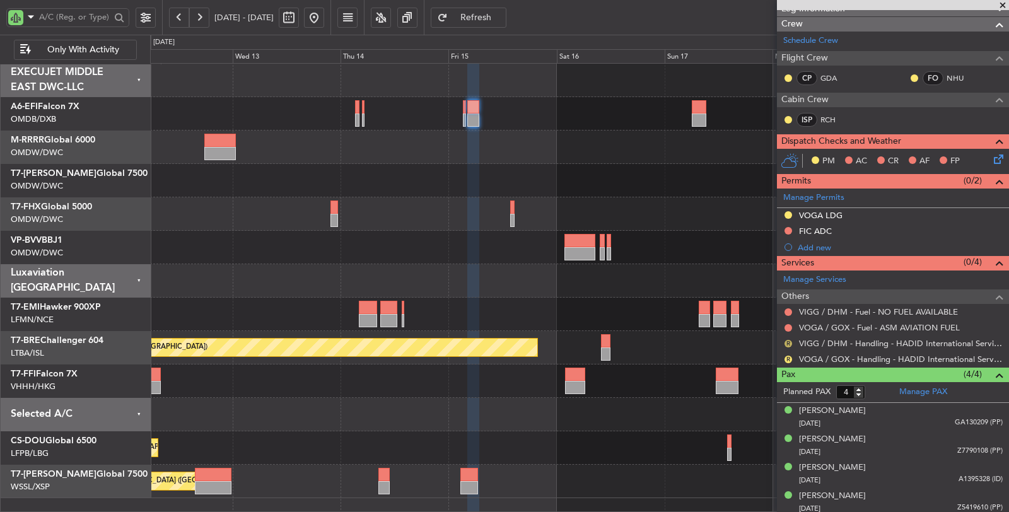
click at [789, 340] on button "R" at bounding box center [789, 344] width 8 height 8
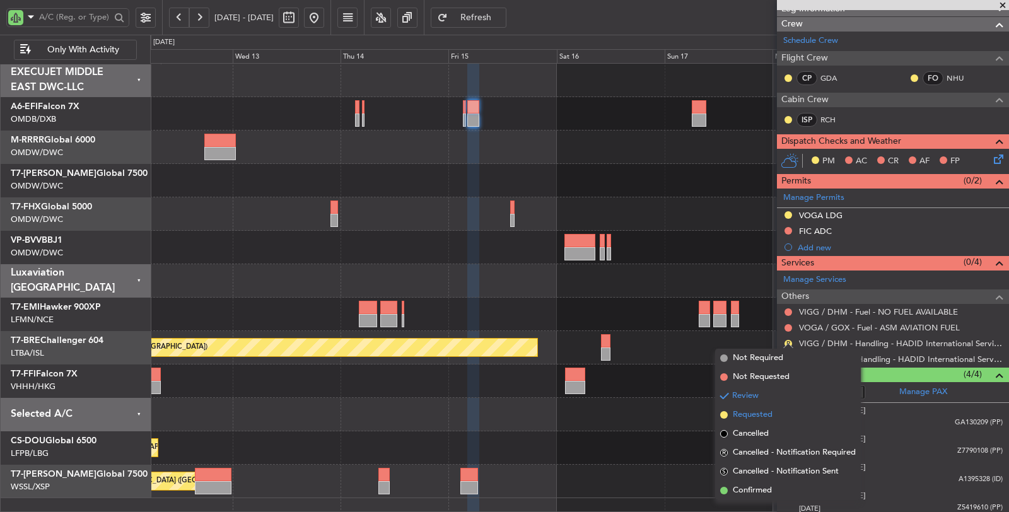
click at [765, 414] on span "Requested" at bounding box center [753, 415] width 40 height 13
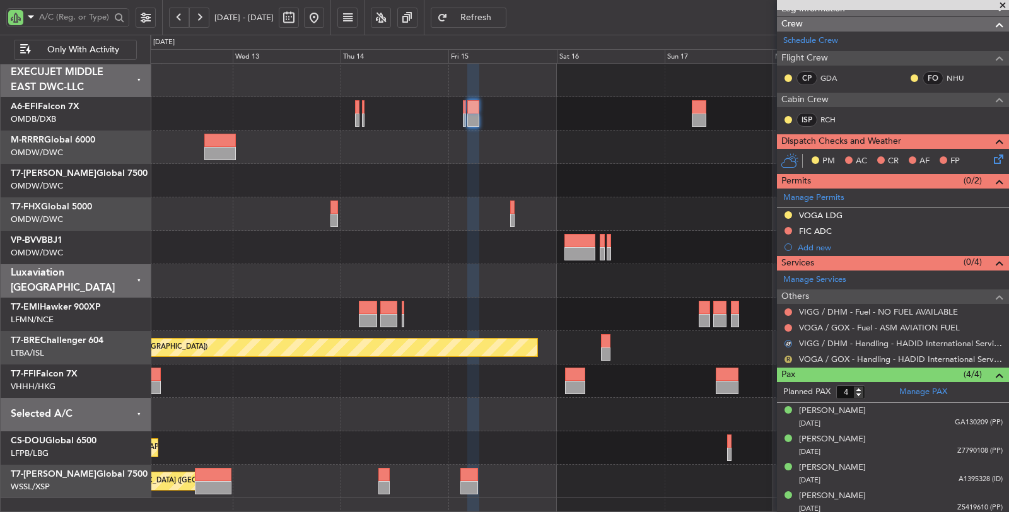
click at [787, 356] on button "R" at bounding box center [789, 360] width 8 height 8
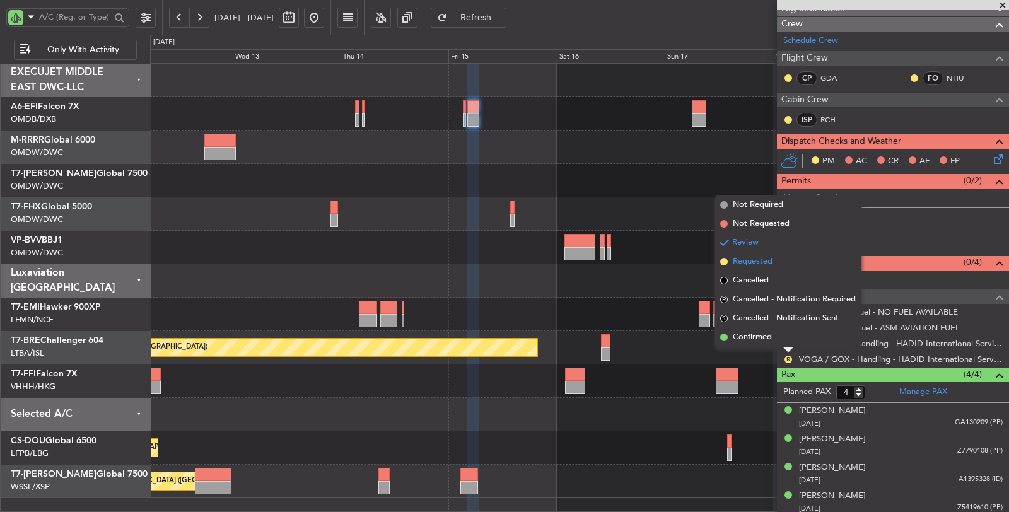
click at [768, 263] on span "Requested" at bounding box center [753, 261] width 40 height 13
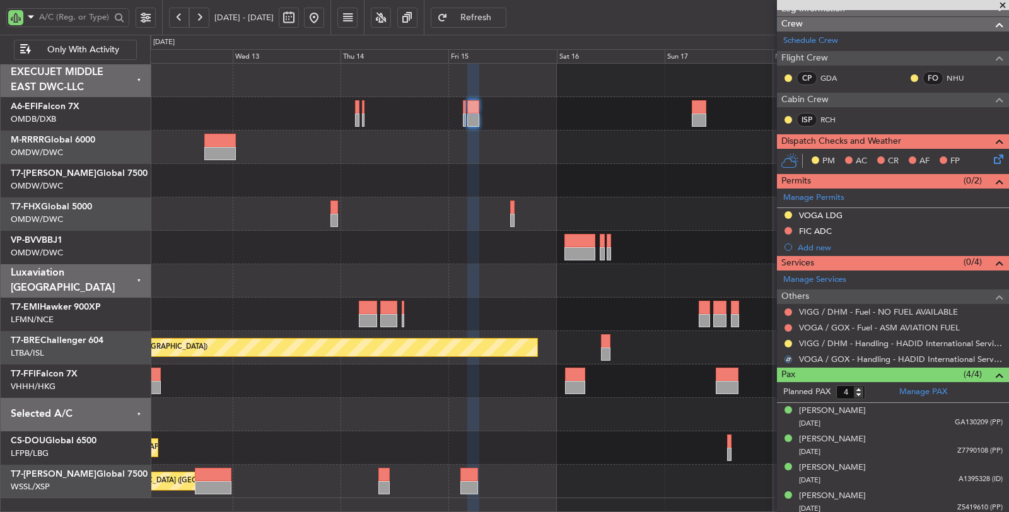
click at [532, 173] on div at bounding box center [579, 180] width 859 height 33
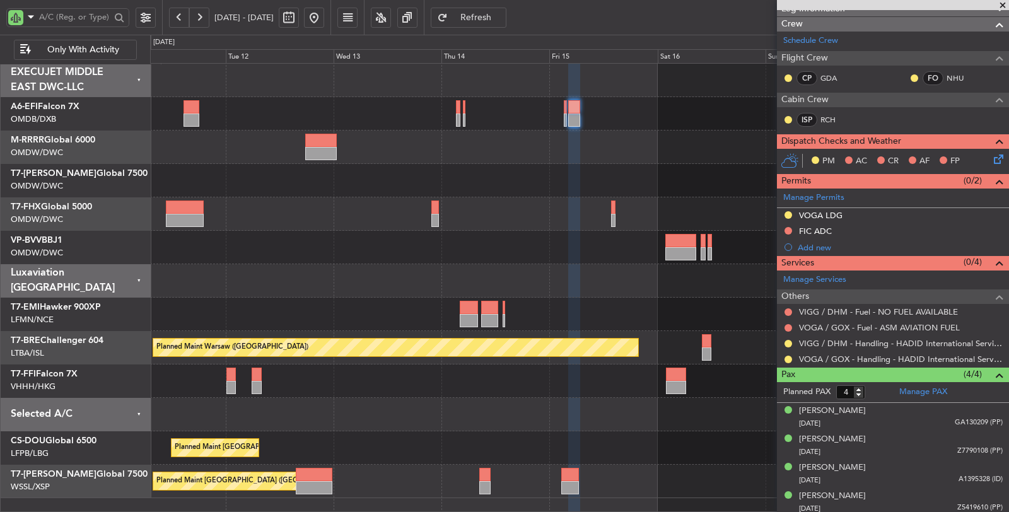
click at [563, 272] on div "Unplanned Maint [GEOGRAPHIC_DATA] ([GEOGRAPHIC_DATA] Intl) Planned Maint [GEOGR…" at bounding box center [579, 281] width 859 height 435
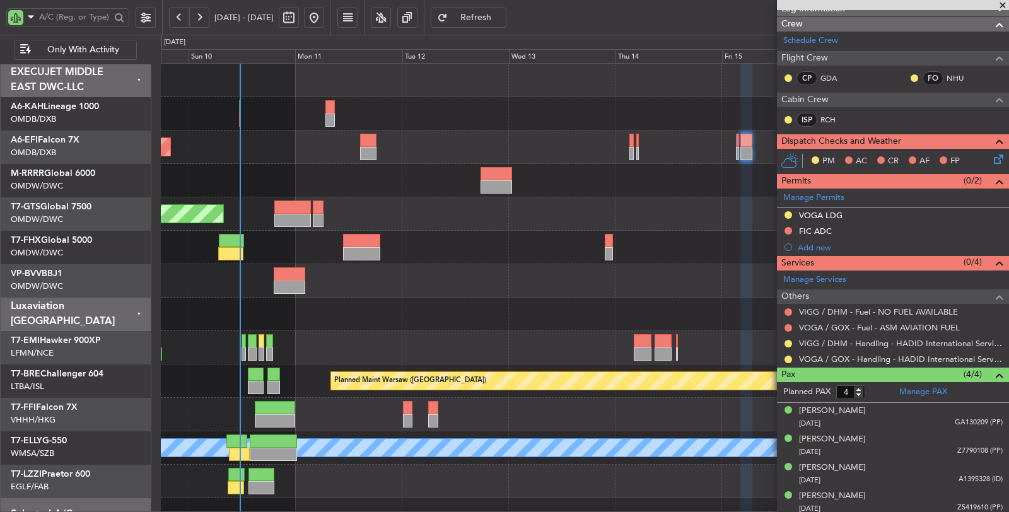
click at [368, 214] on div "Unplanned Maint [GEOGRAPHIC_DATA] (Al Maktoum Intl)" at bounding box center [585, 213] width 848 height 33
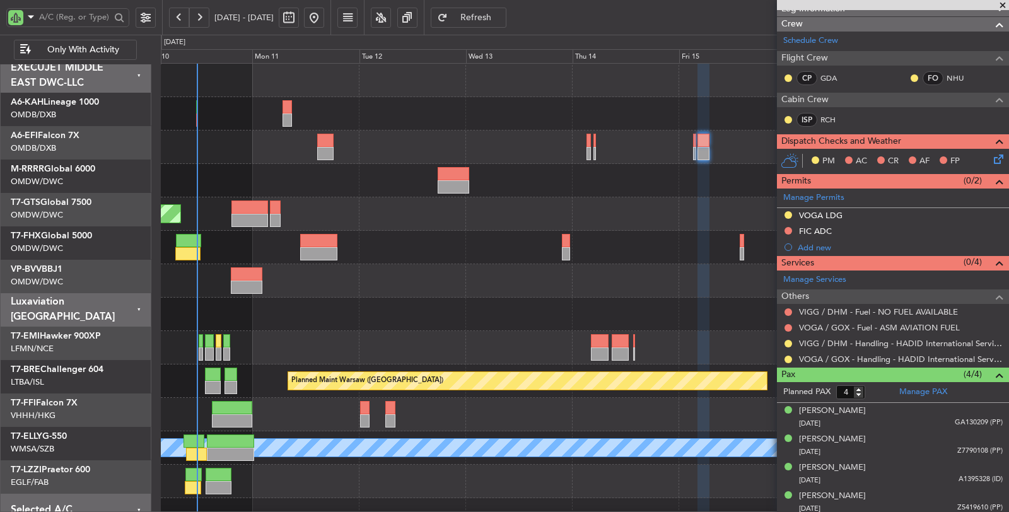
scroll to position [0, 0]
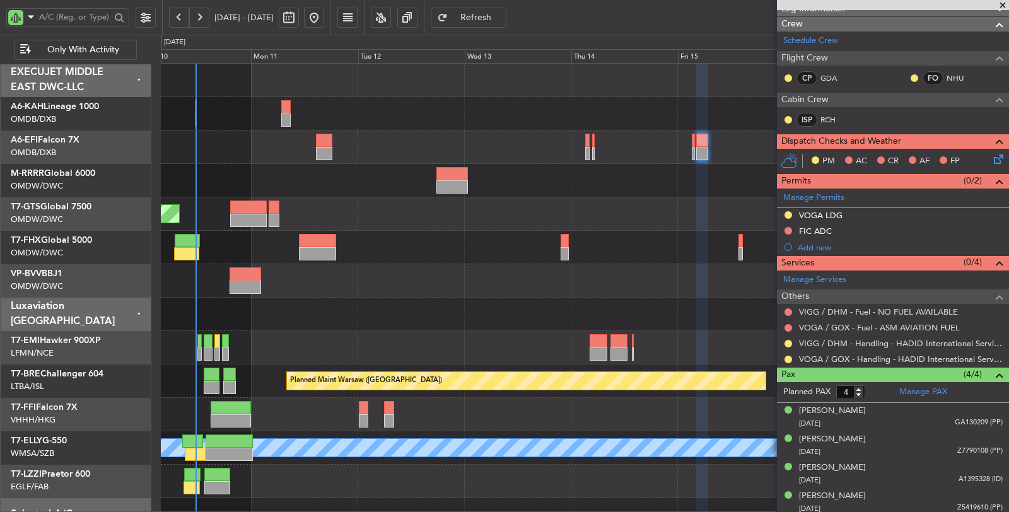
click at [229, 184] on div at bounding box center [585, 180] width 848 height 33
click at [94, 51] on span "Only With Activity" at bounding box center [82, 49] width 99 height 9
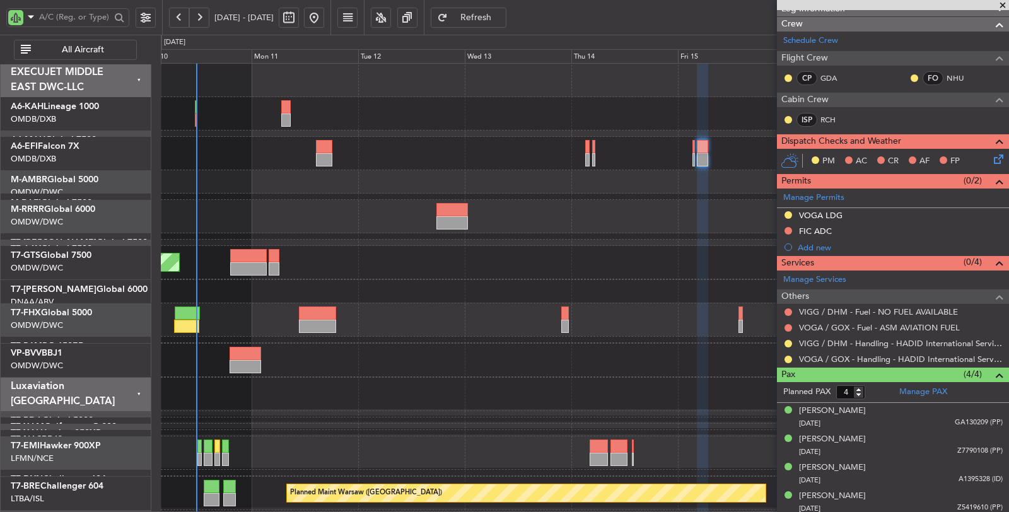
click at [341, 199] on div "Unplanned Maint [GEOGRAPHIC_DATA] ([GEOGRAPHIC_DATA] Intl) Unplanned Maint [GEO…" at bounding box center [585, 407] width 848 height 687
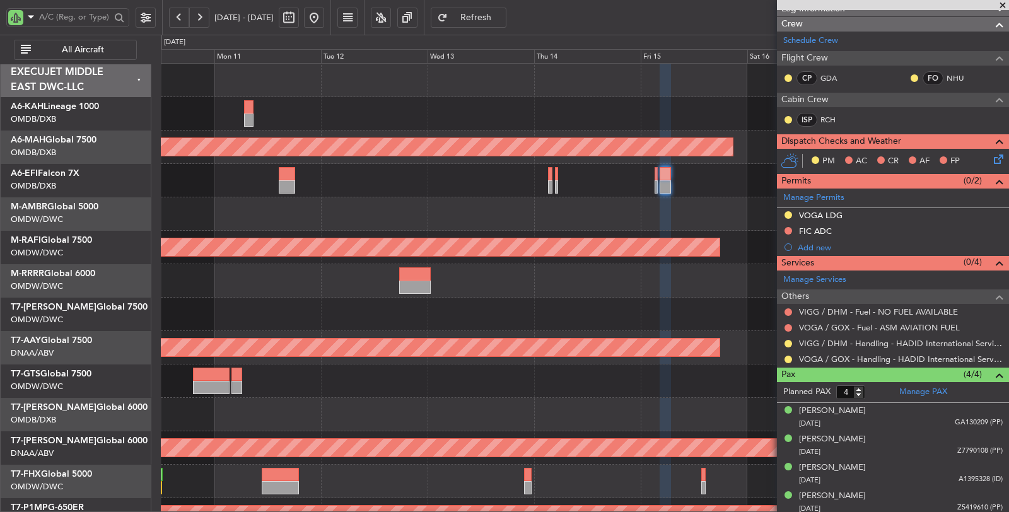
click at [421, 314] on div at bounding box center [585, 314] width 848 height 33
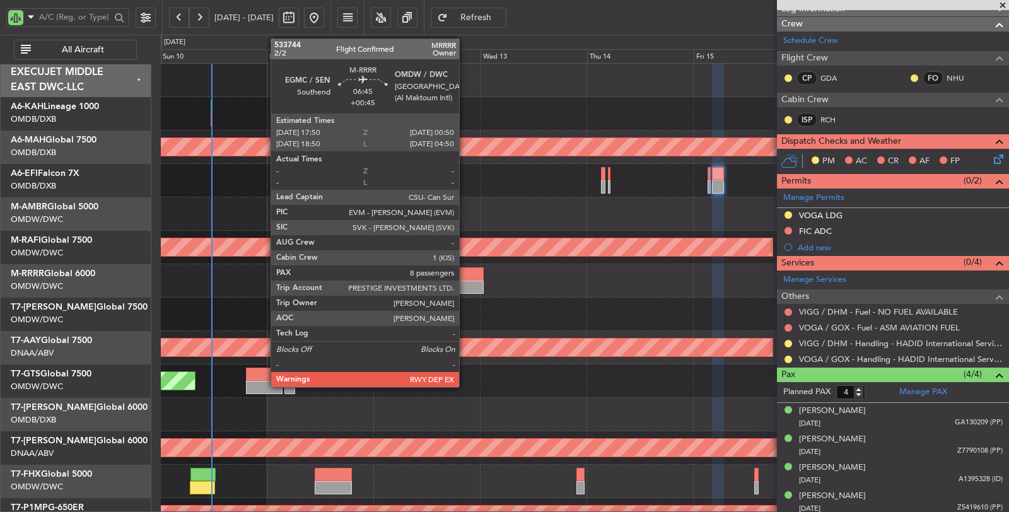
click at [464, 283] on div at bounding box center [468, 287] width 32 height 13
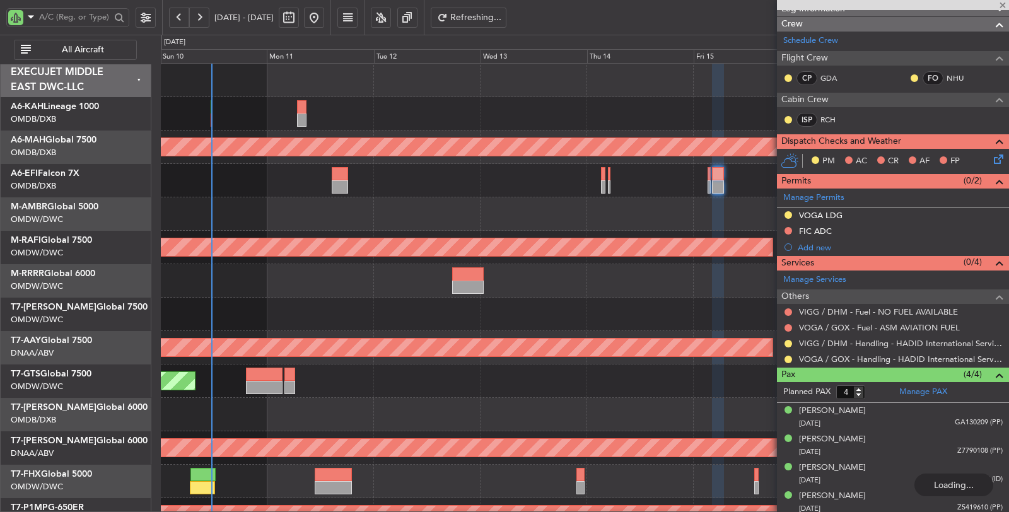
click at [424, 317] on div at bounding box center [585, 314] width 848 height 33
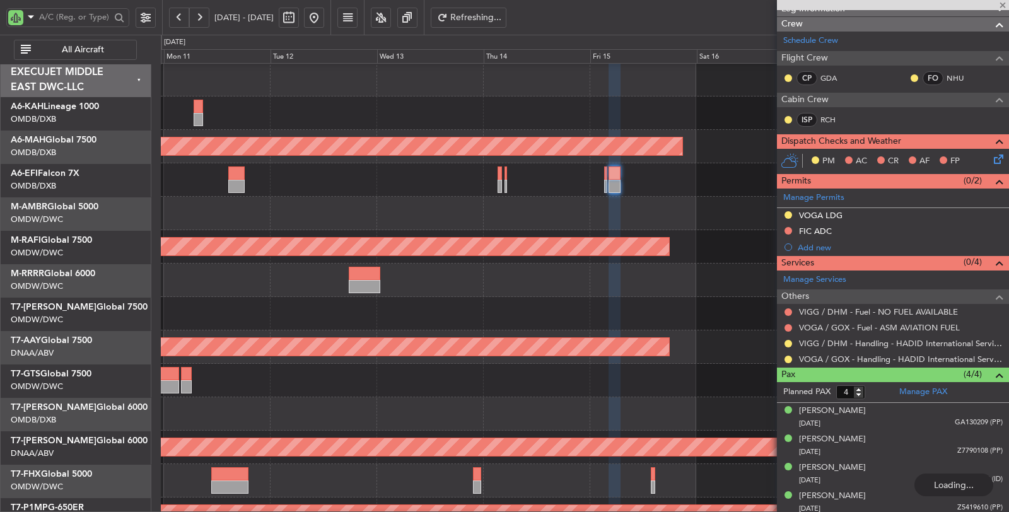
scroll to position [1, 0]
type input "+00:45"
type input "8"
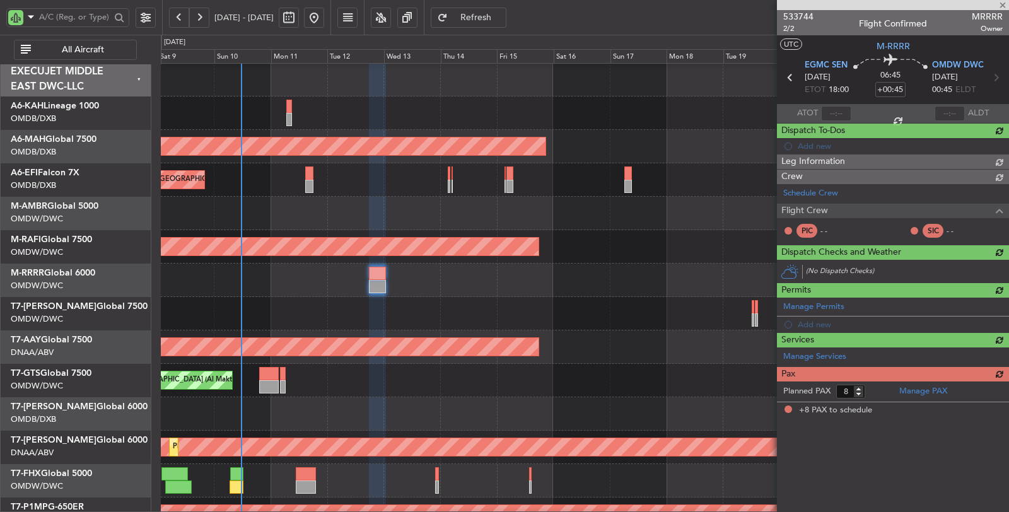
scroll to position [0, 0]
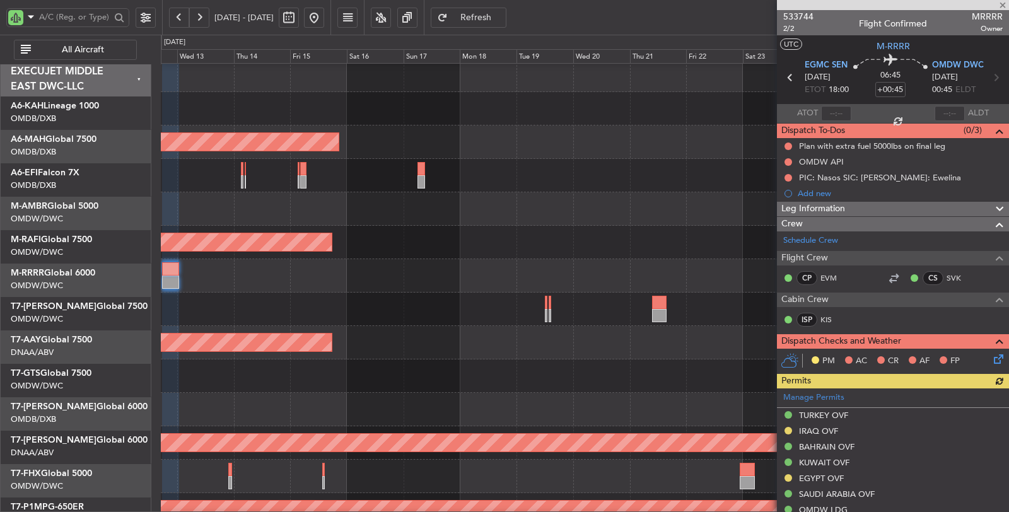
click at [477, 350] on div "Unplanned Maint [GEOGRAPHIC_DATA] (Al Maktoum Intl)" at bounding box center [585, 342] width 848 height 33
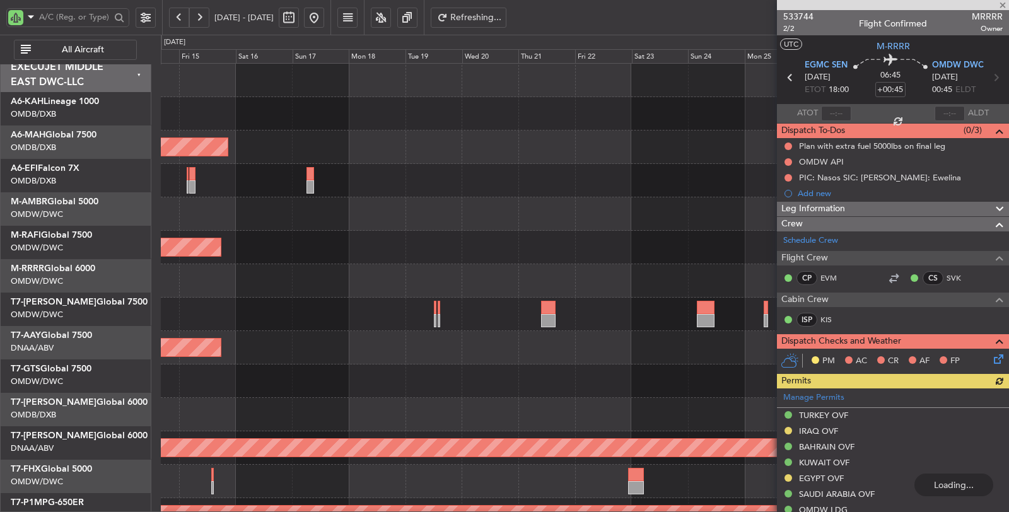
click at [427, 348] on div "Unplanned Maint [GEOGRAPHIC_DATA] (Al Maktoum Intl)" at bounding box center [585, 347] width 848 height 33
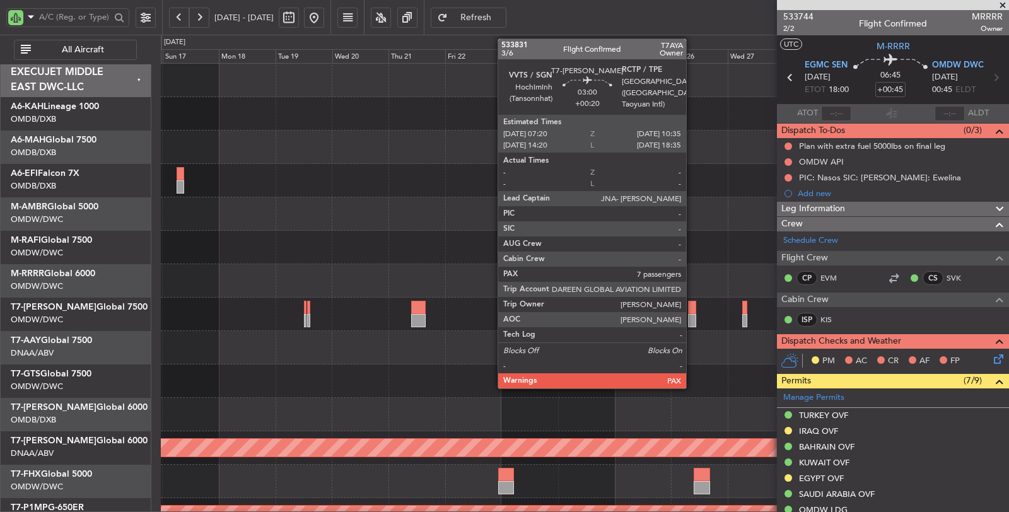
click at [693, 319] on div at bounding box center [692, 320] width 8 height 13
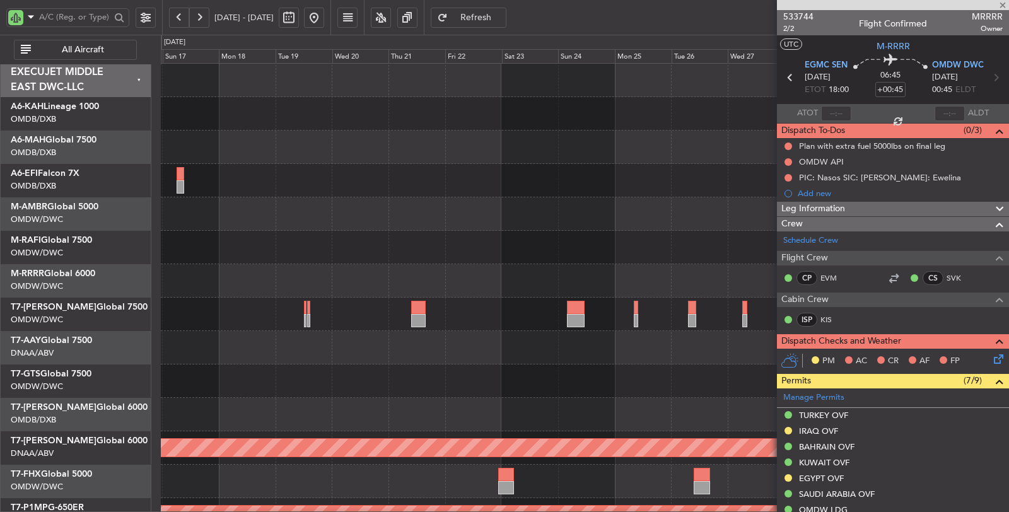
type input "+00:20"
type input "7"
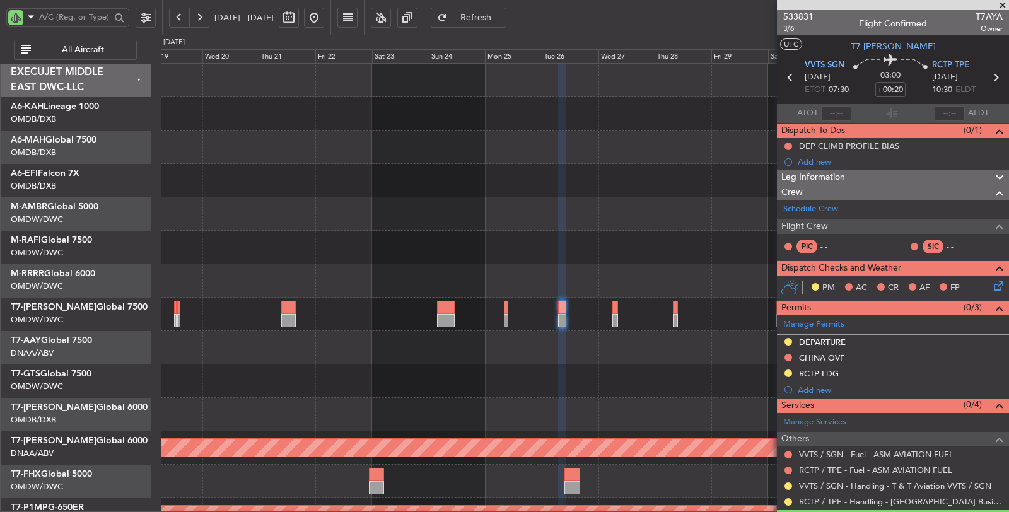
click at [598, 353] on div "Unplanned Maint [GEOGRAPHIC_DATA] (Al Maktoum Intl)" at bounding box center [585, 347] width 848 height 33
click at [606, 343] on div "Unplanned Maint [GEOGRAPHIC_DATA] (Al Maktoum Intl)" at bounding box center [585, 347] width 848 height 33
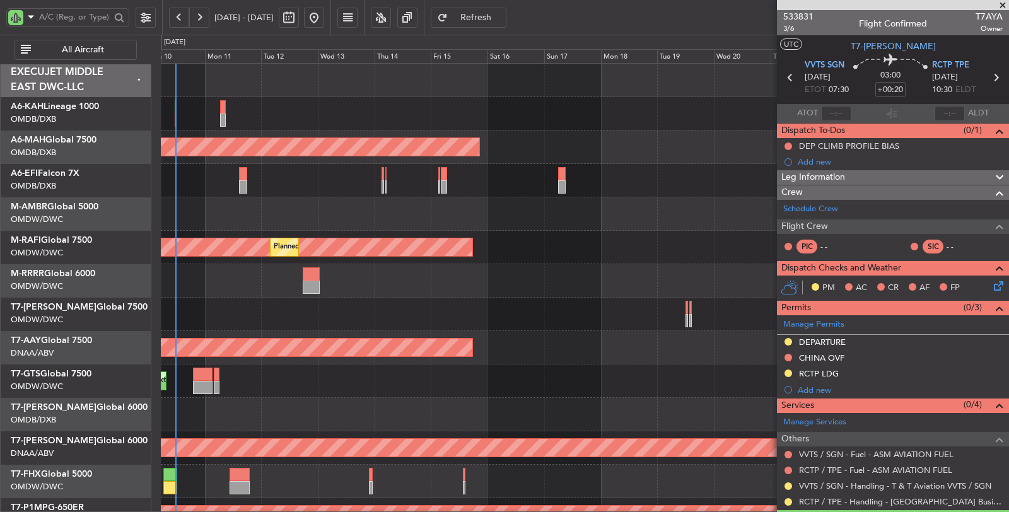
click at [681, 372] on div "Unplanned Maint [GEOGRAPHIC_DATA] (Al Maktoum Intl)" at bounding box center [585, 381] width 848 height 33
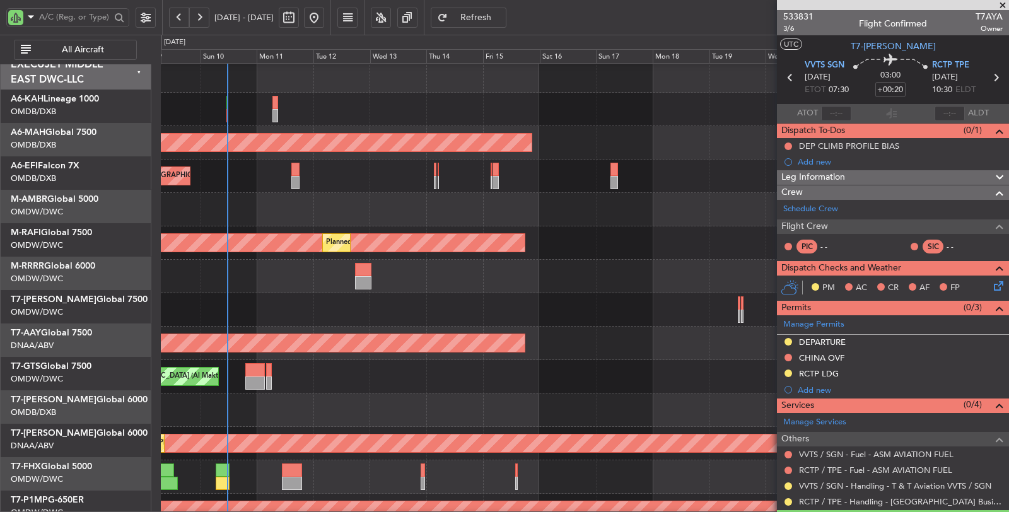
scroll to position [4, 0]
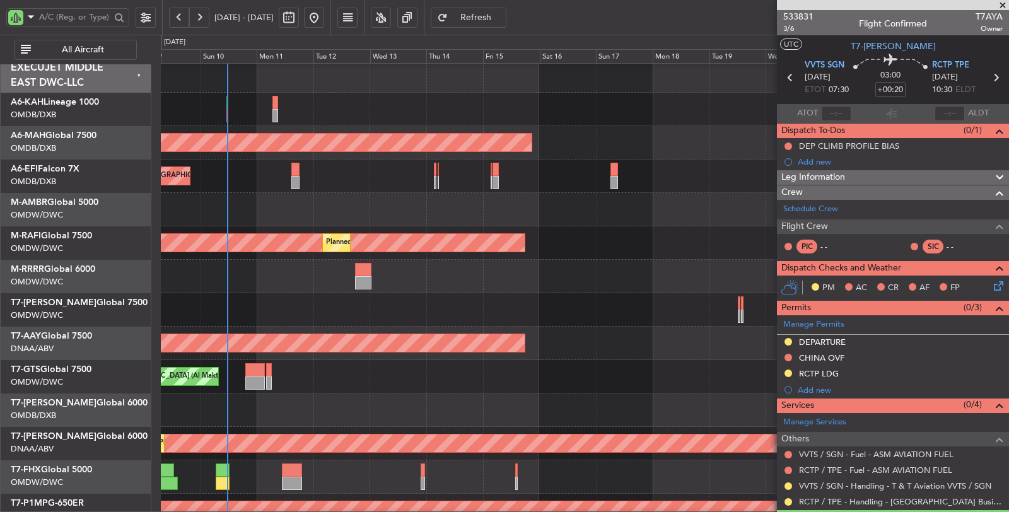
click at [327, 320] on div at bounding box center [585, 309] width 848 height 33
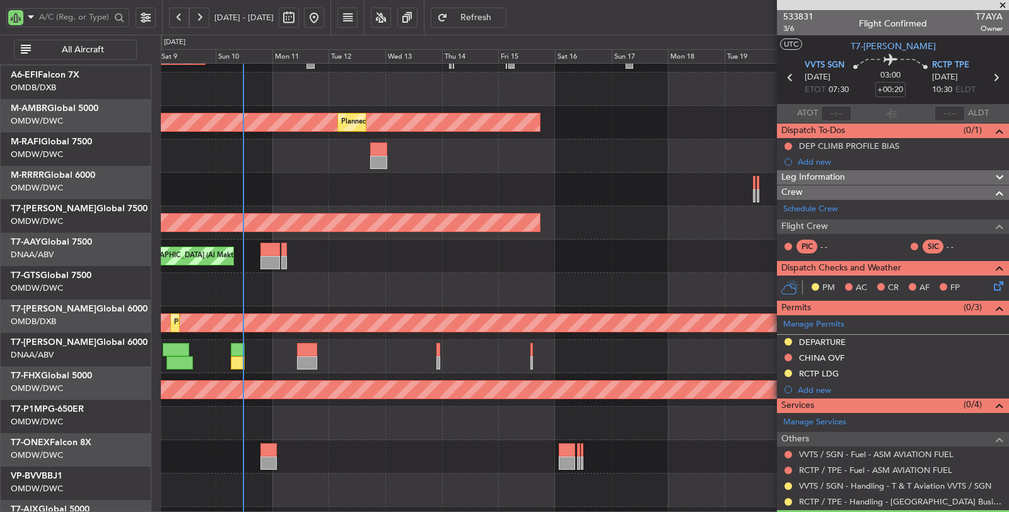
scroll to position [129, 0]
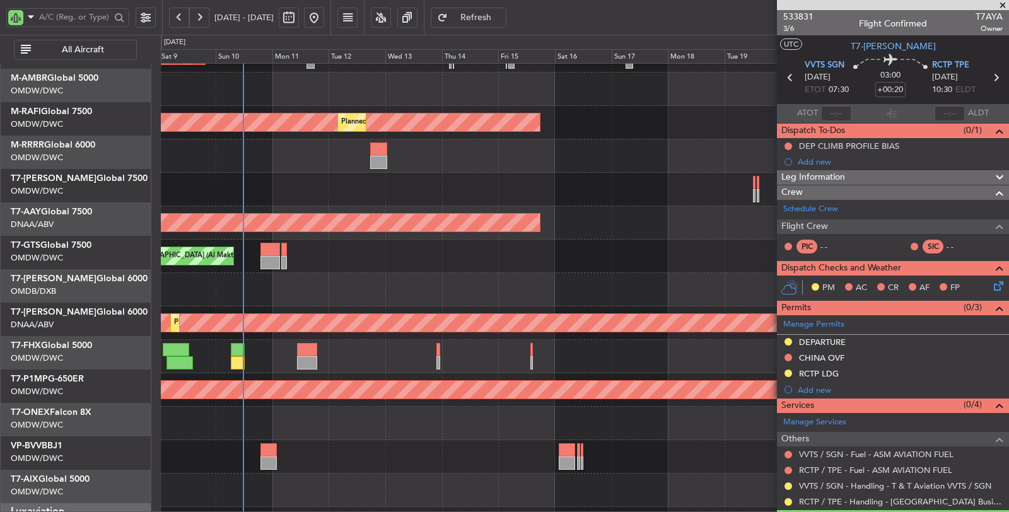
click at [262, 188] on div at bounding box center [585, 189] width 848 height 33
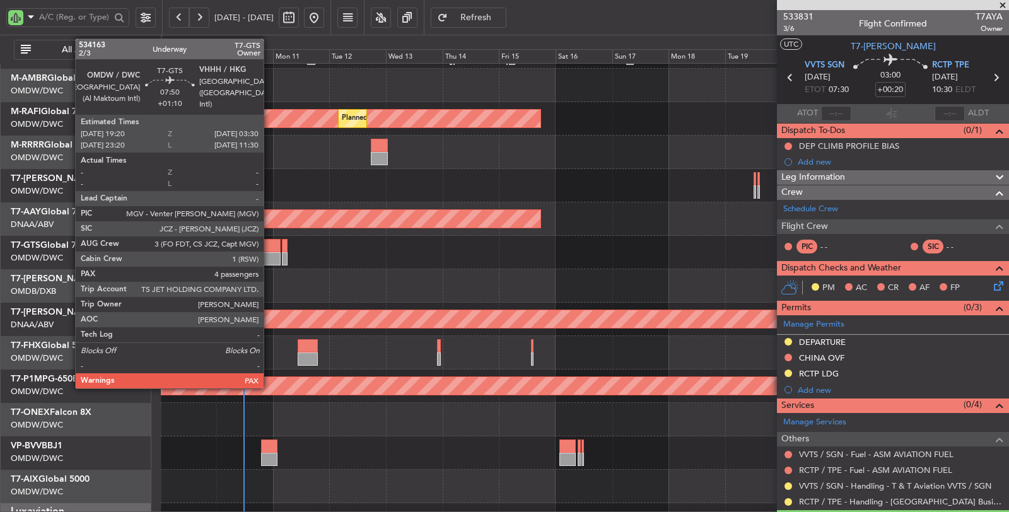
click at [270, 259] on div at bounding box center [271, 258] width 20 height 13
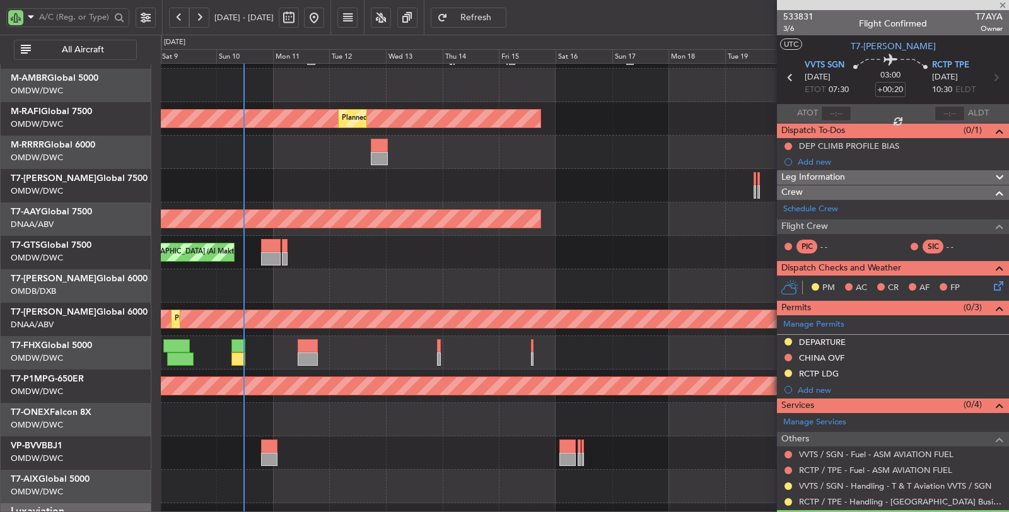
type input "+01:10"
type input "4"
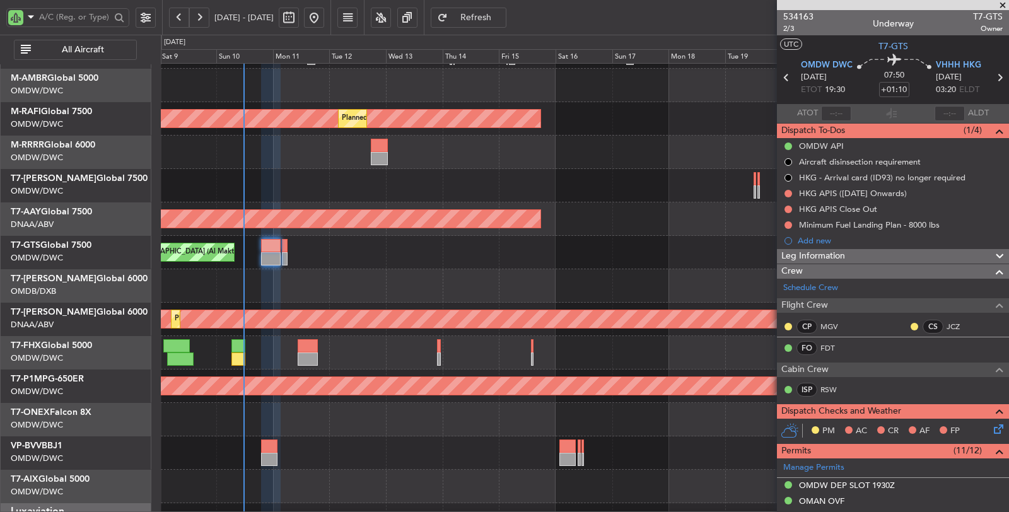
click at [332, 282] on div "AOG Maint [GEOGRAPHIC_DATA] (Dubai Intl)" at bounding box center [585, 285] width 848 height 33
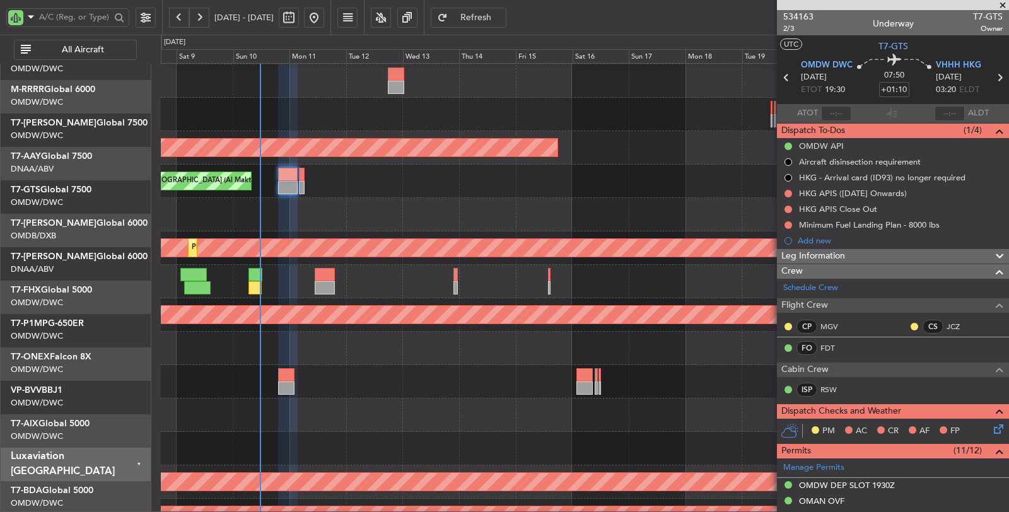
scroll to position [203, 0]
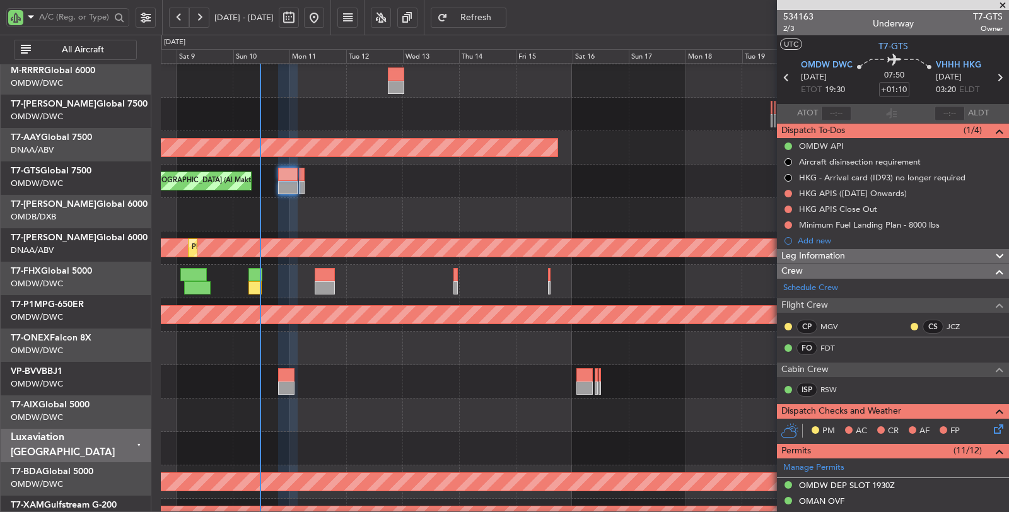
click at [283, 275] on div at bounding box center [585, 281] width 848 height 33
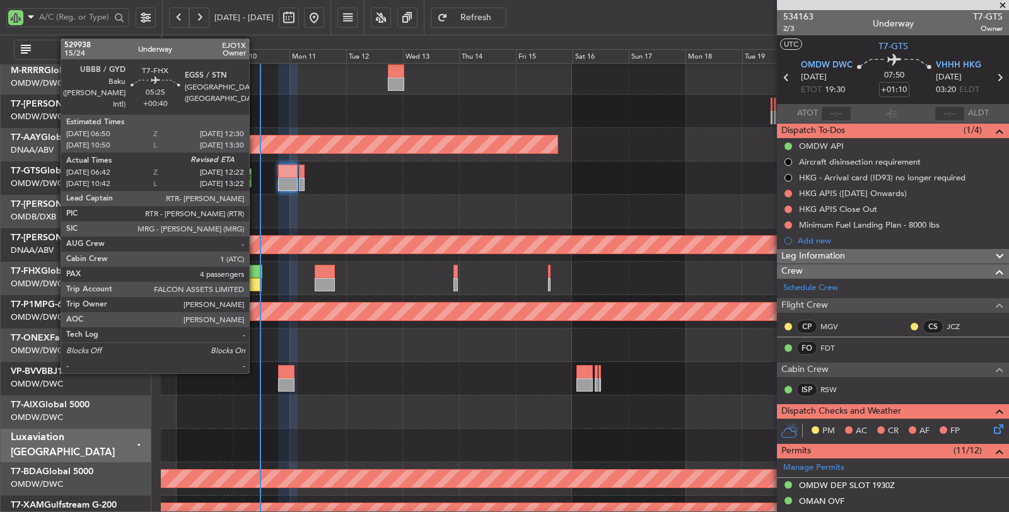
click at [255, 279] on div at bounding box center [256, 284] width 14 height 13
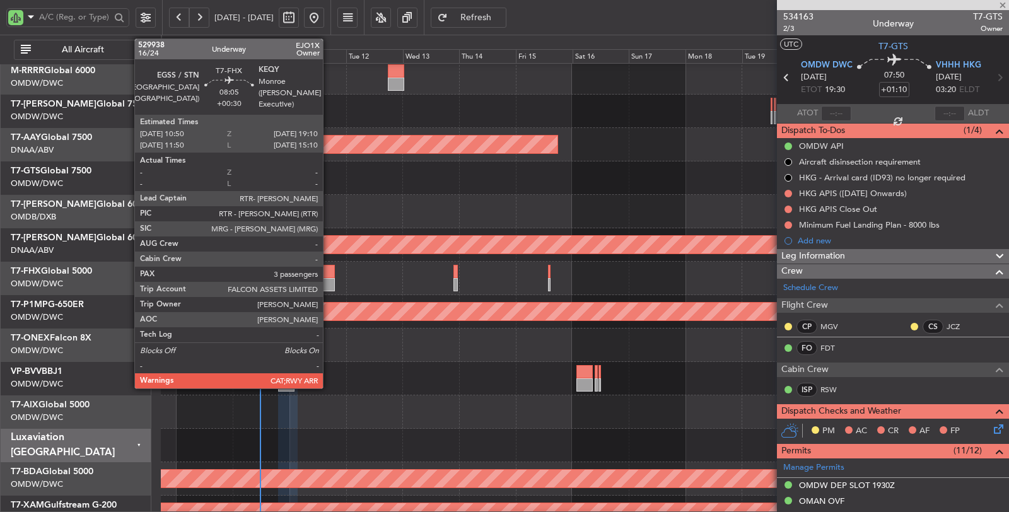
click at [329, 279] on div at bounding box center [325, 284] width 20 height 13
type input "+00:40"
type input "06:52"
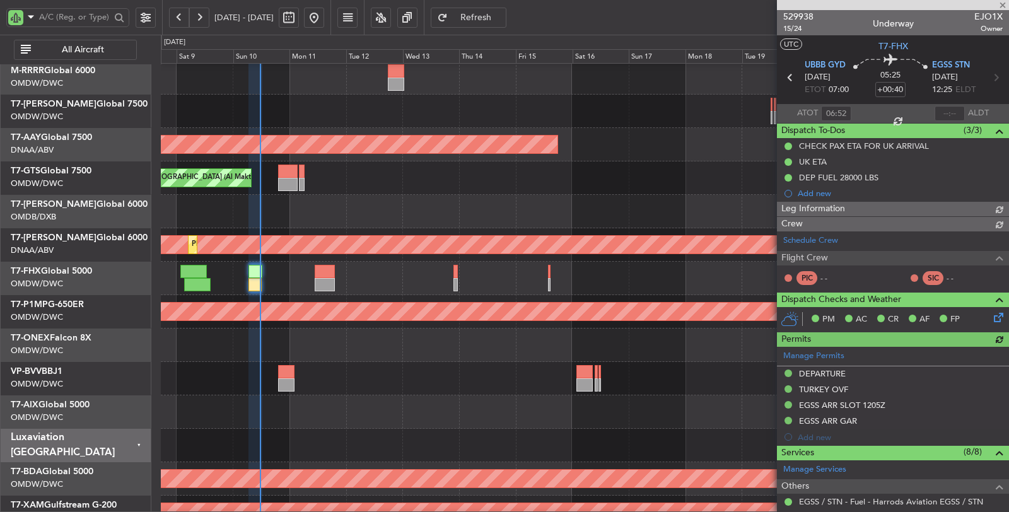
type input "Dherander Fithani (DHF)"
type input "6717"
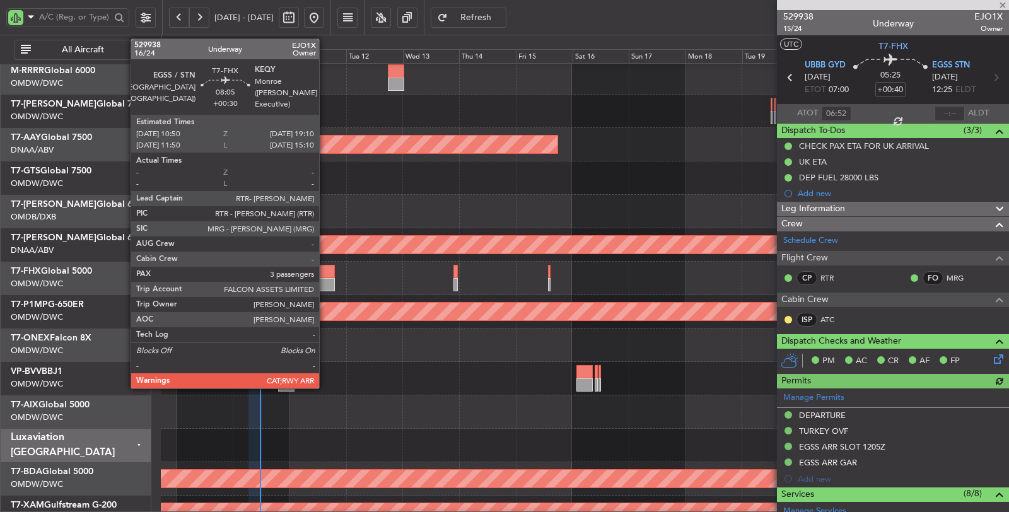
type input "+00:30"
type input "3"
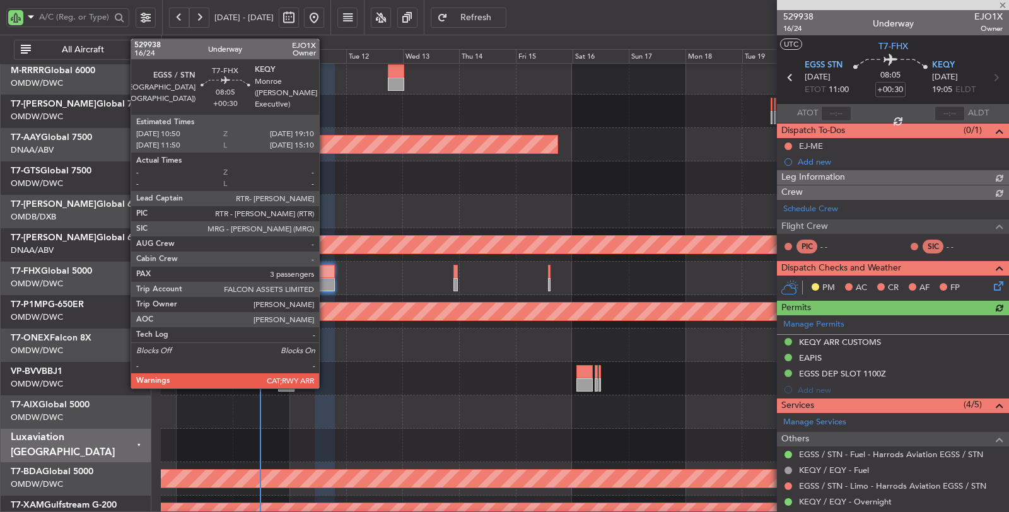
click at [326, 276] on div at bounding box center [325, 271] width 20 height 13
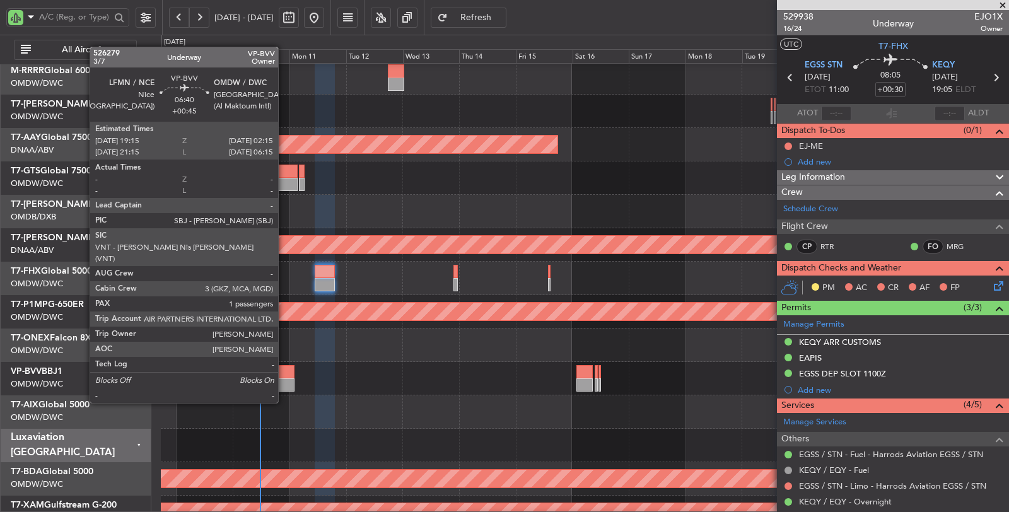
click at [284, 378] on div at bounding box center [286, 384] width 17 height 13
type input "+00:45"
type input "1"
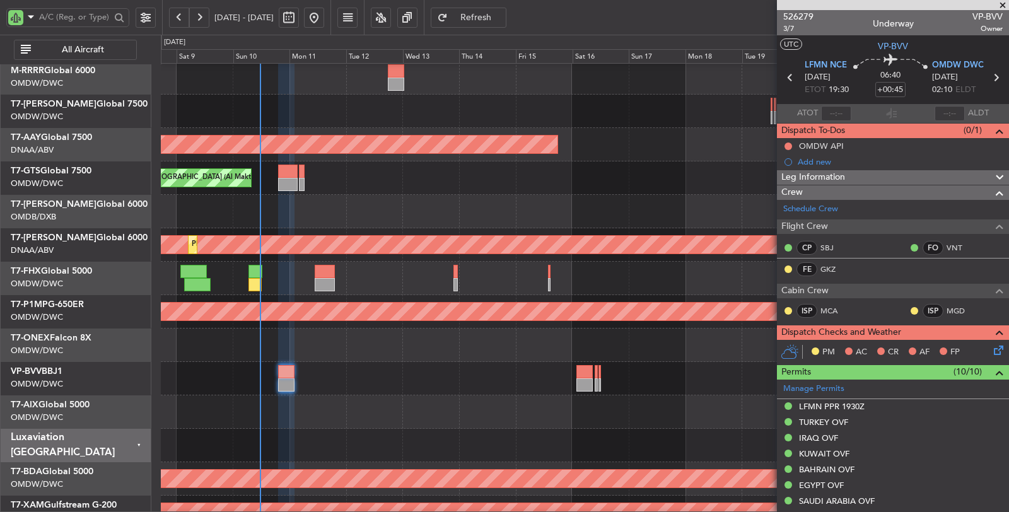
click at [320, 402] on div at bounding box center [585, 412] width 848 height 33
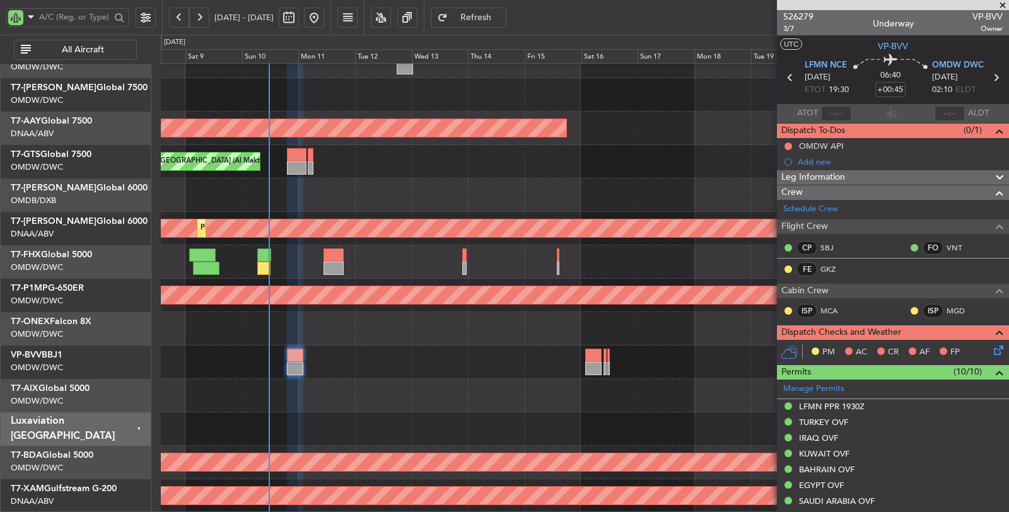
click at [273, 368] on div "Unplanned Maint [GEOGRAPHIC_DATA]-[GEOGRAPHIC_DATA]" at bounding box center [585, 362] width 848 height 33
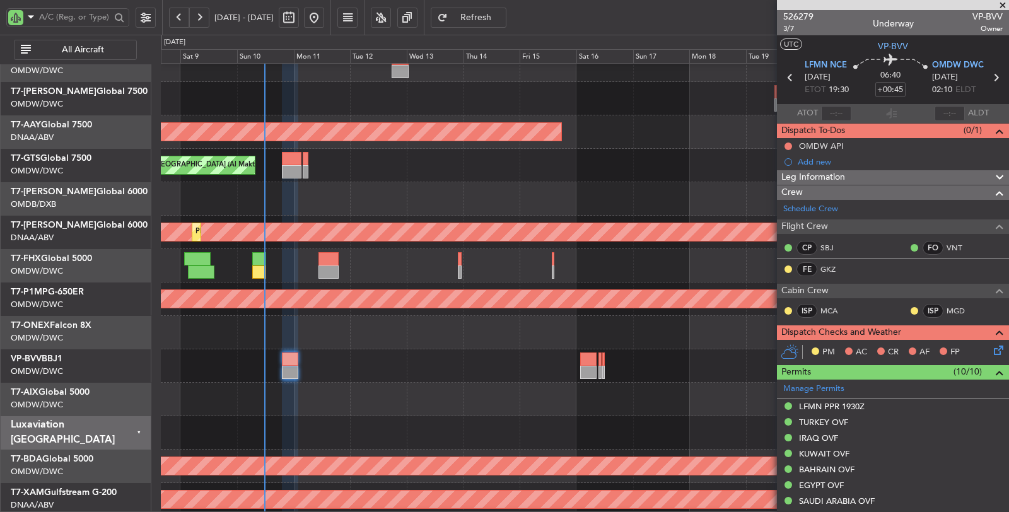
scroll to position [216, 0]
click at [269, 366] on div "Unplanned Maint [GEOGRAPHIC_DATA]-[GEOGRAPHIC_DATA]" at bounding box center [585, 365] width 848 height 33
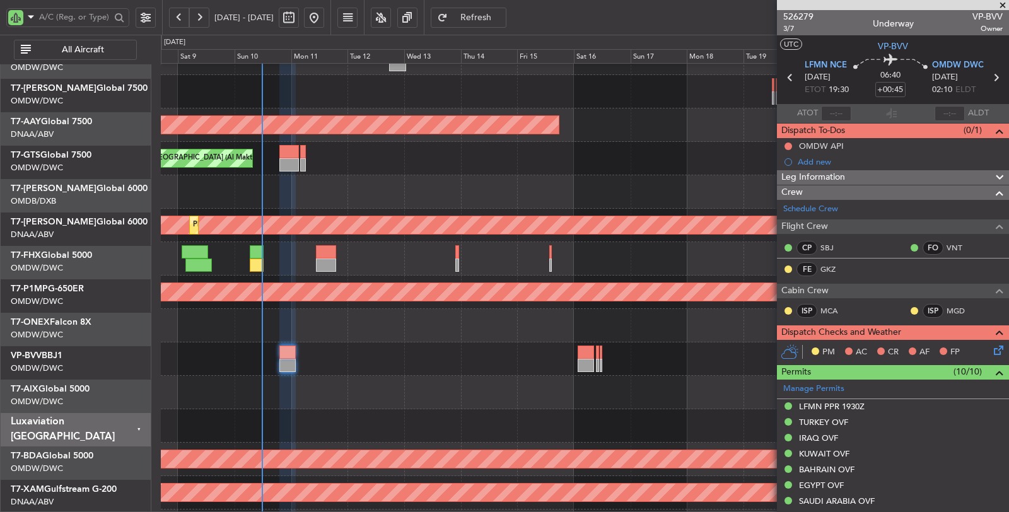
scroll to position [223, 0]
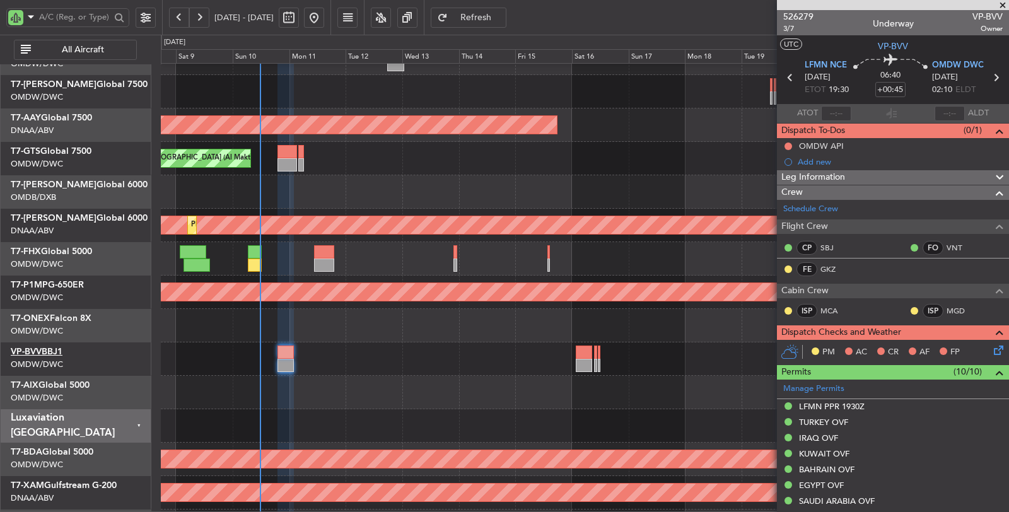
click at [46, 348] on link "VP-BVV BBJ1" at bounding box center [37, 352] width 52 height 9
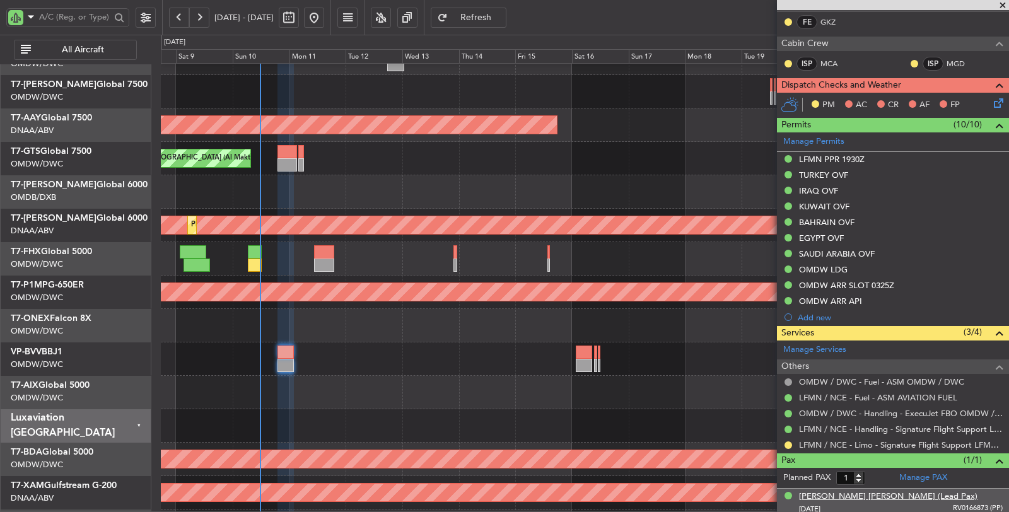
click at [881, 493] on div "[PERSON_NAME] [PERSON_NAME] (Lead Pax)" at bounding box center [888, 497] width 179 height 13
click at [349, 181] on div "AOG Maint [GEOGRAPHIC_DATA] (Dubai Intl)" at bounding box center [585, 191] width 848 height 33
click at [274, 262] on div at bounding box center [585, 258] width 848 height 33
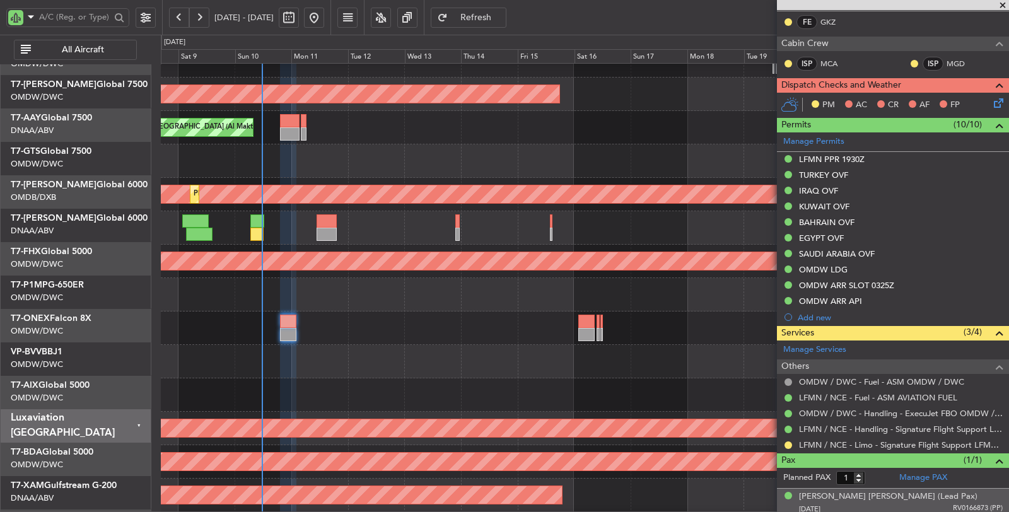
scroll to position [254, 0]
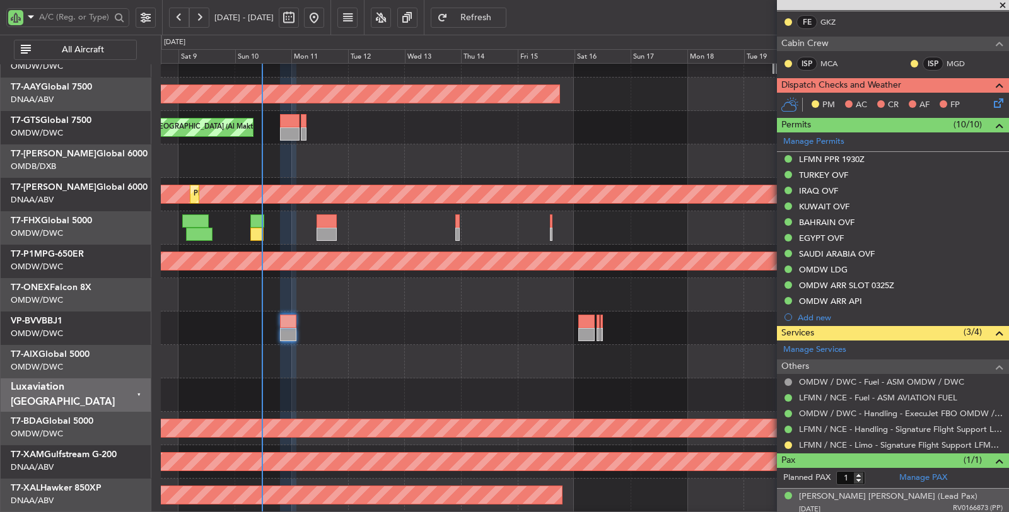
click at [330, 391] on div at bounding box center [585, 394] width 848 height 33
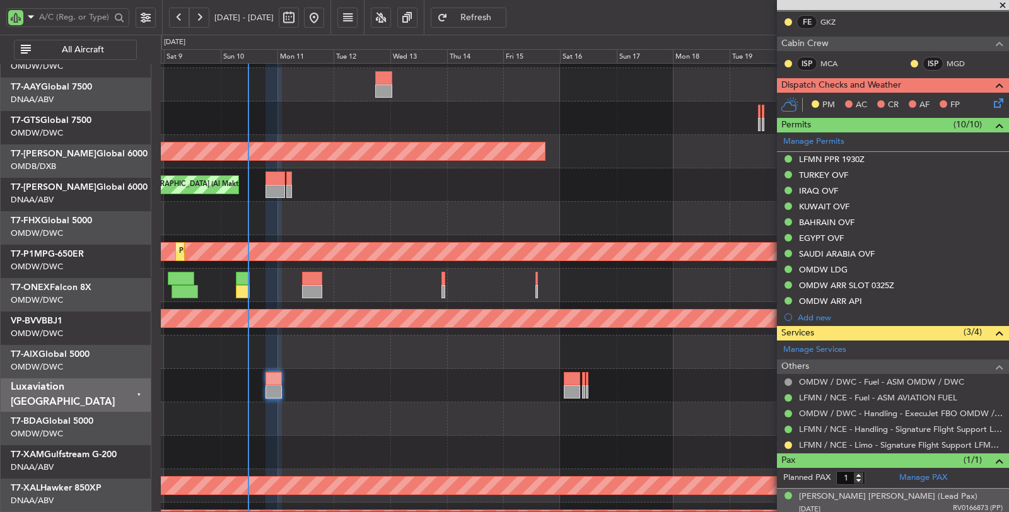
click at [406, 464] on div at bounding box center [585, 452] width 848 height 33
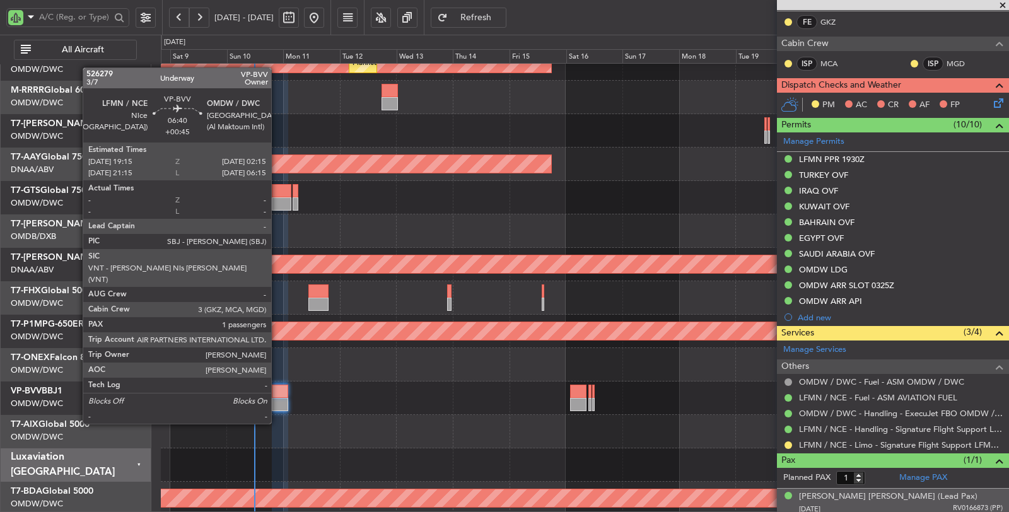
click at [278, 399] on div at bounding box center [280, 404] width 17 height 13
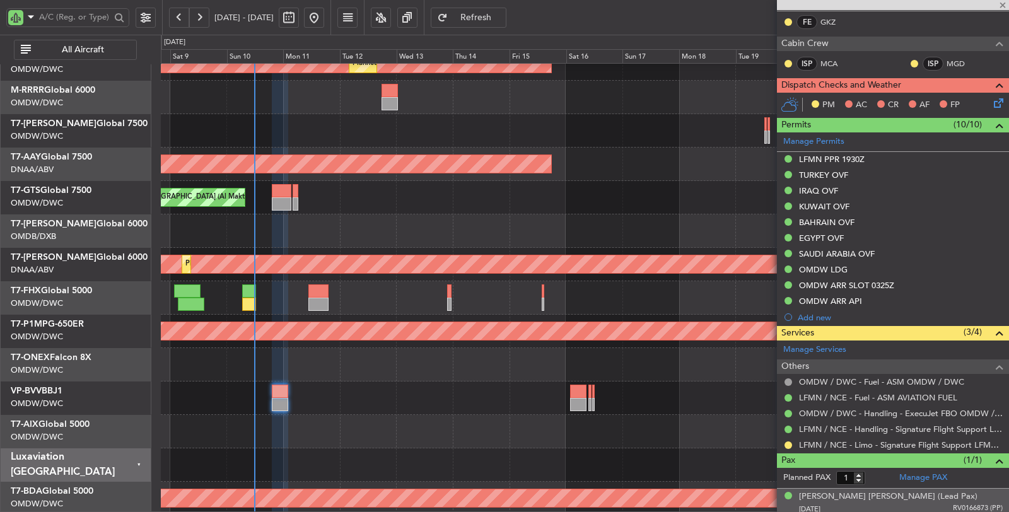
scroll to position [0, 0]
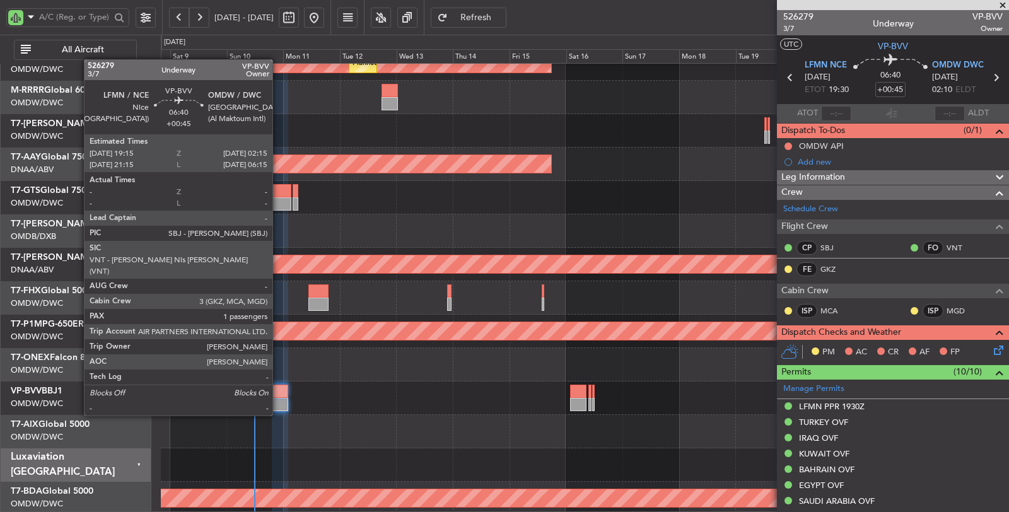
click at [279, 391] on div at bounding box center [280, 391] width 17 height 13
